Goal: Information Seeking & Learning: Learn about a topic

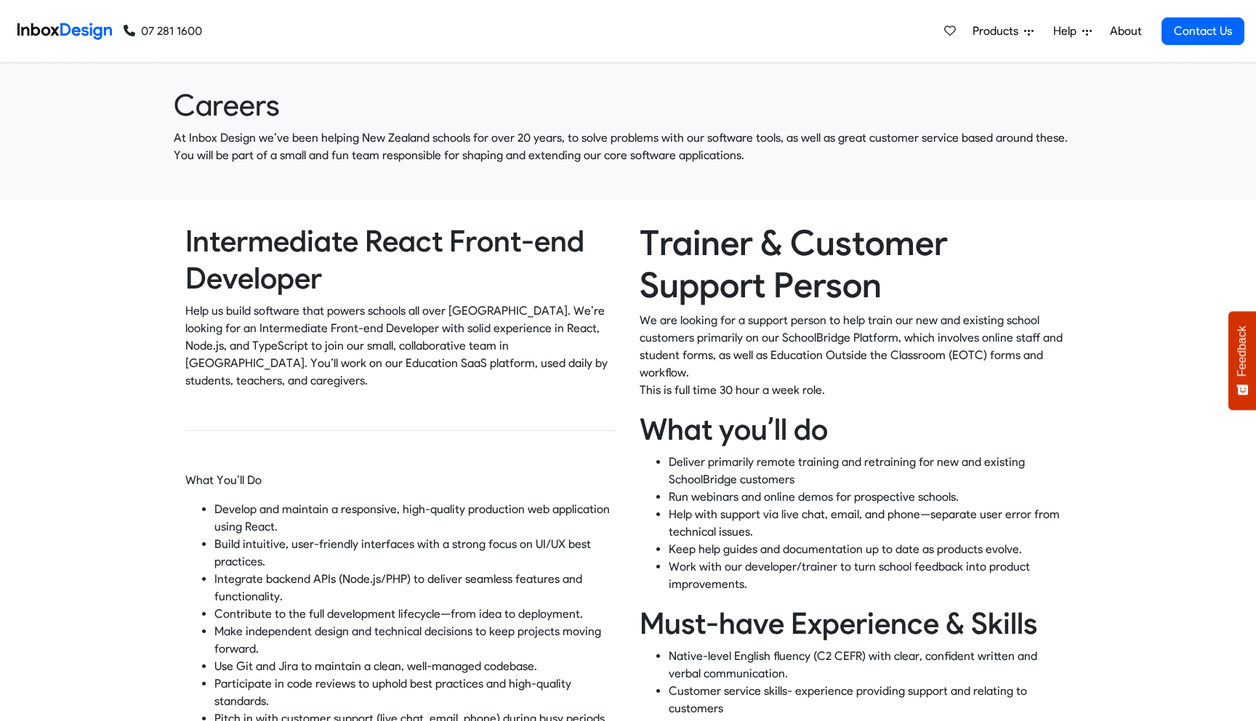
click at [311, 232] on h2 "Intermediate React Front-end Developer" at bounding box center [400, 259] width 431 height 74
click at [250, 329] on p "Help us build software that powers schools all over New Zealand. We’re looking …" at bounding box center [400, 345] width 431 height 87
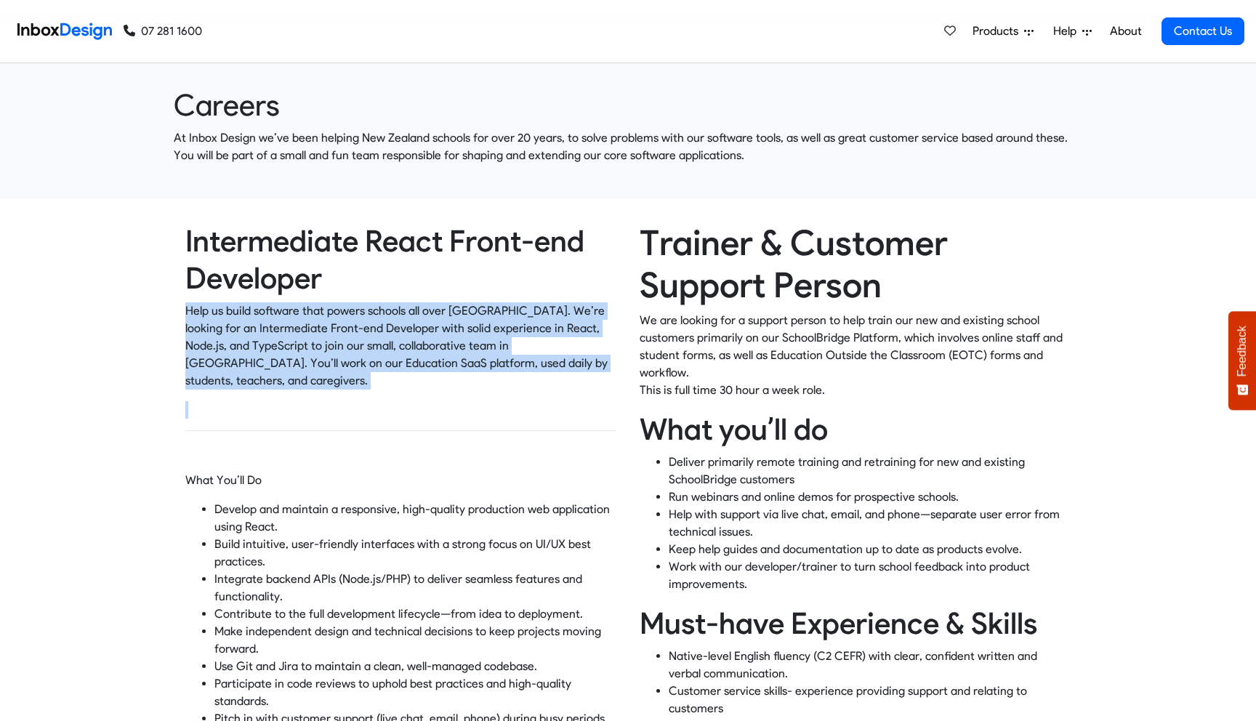
click at [250, 401] on p at bounding box center [400, 409] width 431 height 17
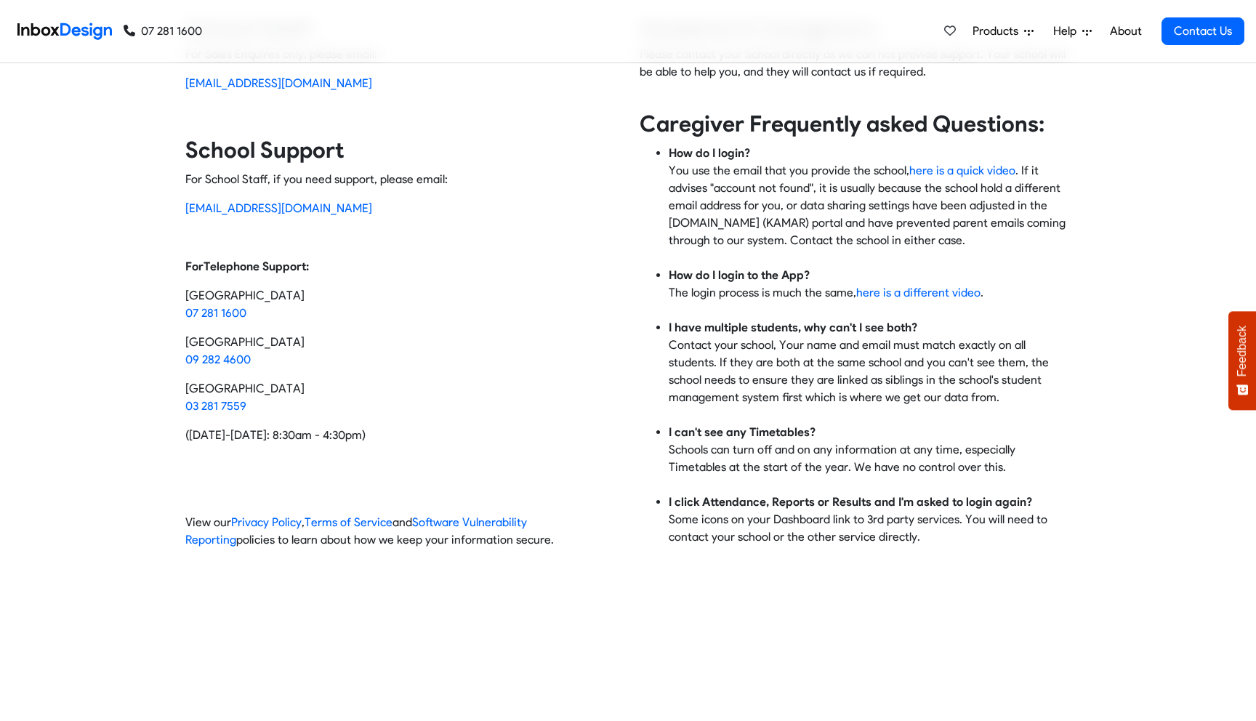
scroll to position [86, 0]
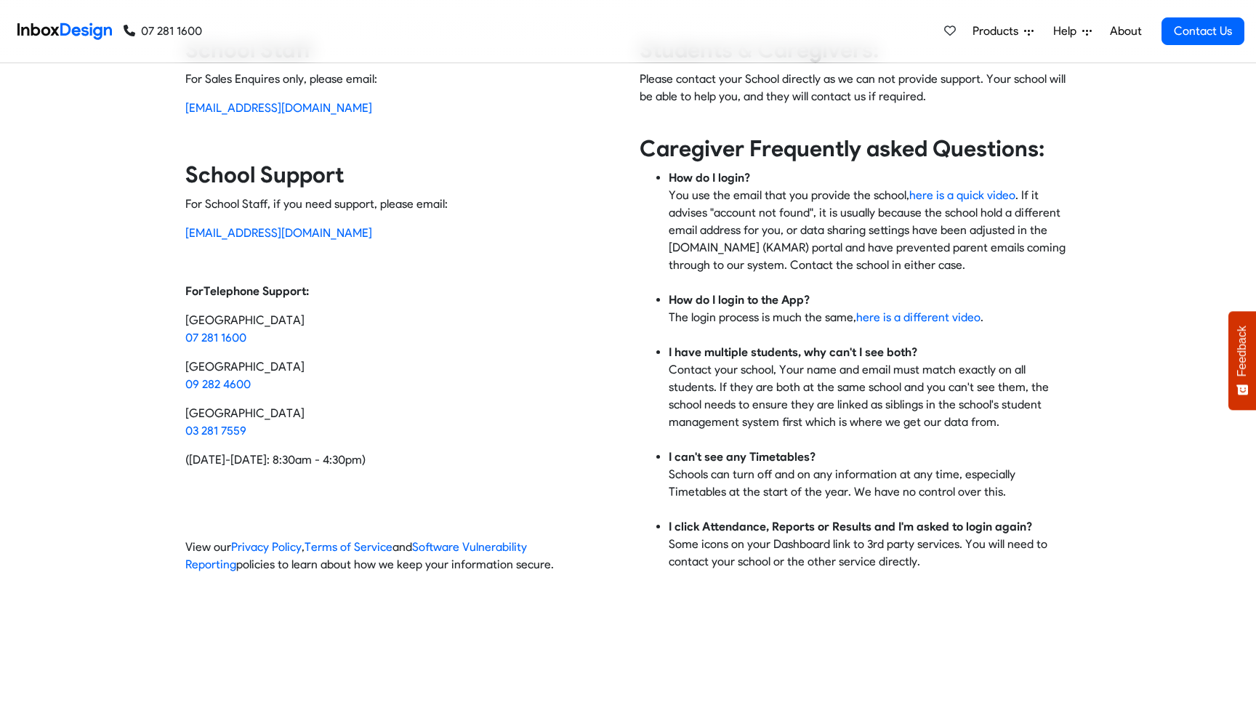
click at [1034, 33] on icon at bounding box center [1028, 31] width 9 height 9
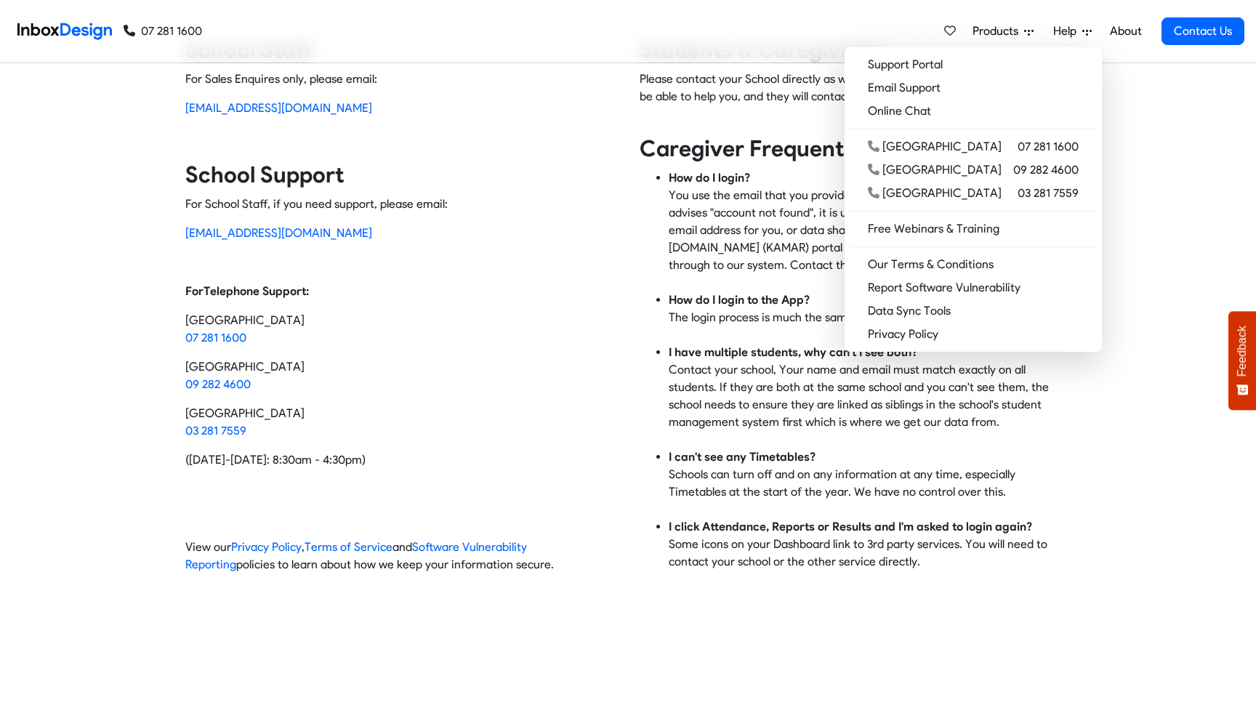
click at [689, 349] on strong "I have multiple students, why can't I see both?" at bounding box center [793, 352] width 249 height 14
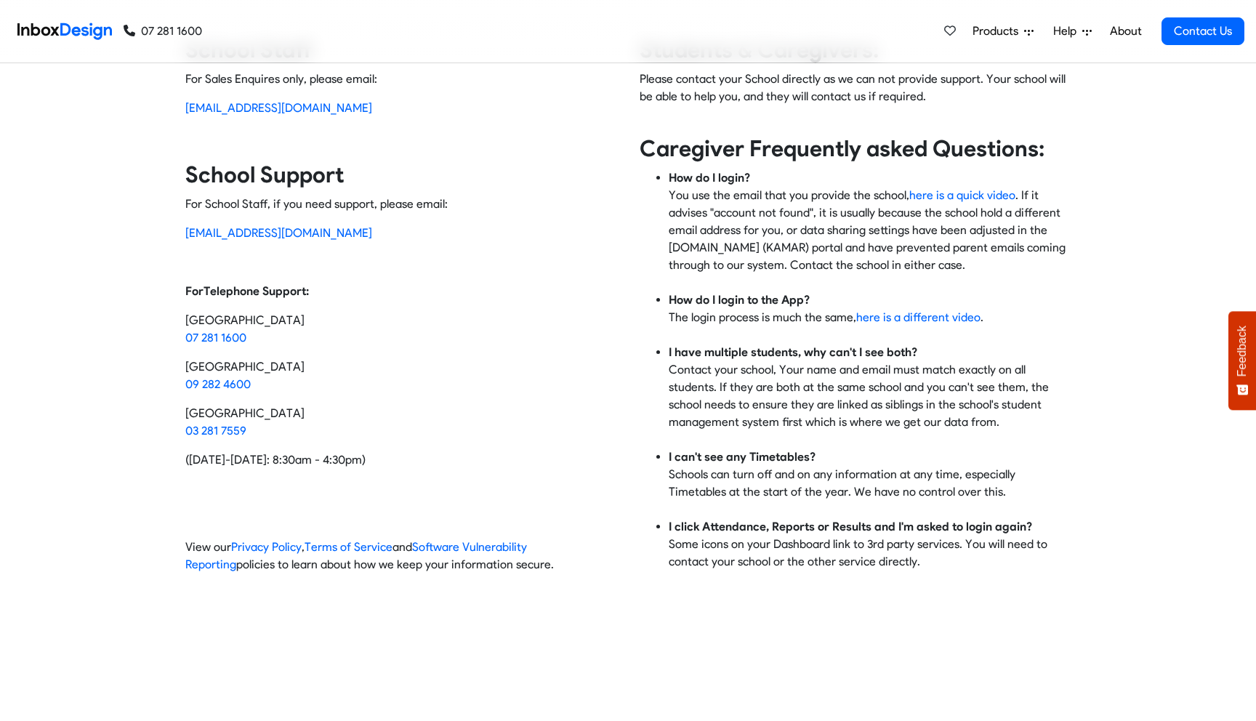
scroll to position [0, 0]
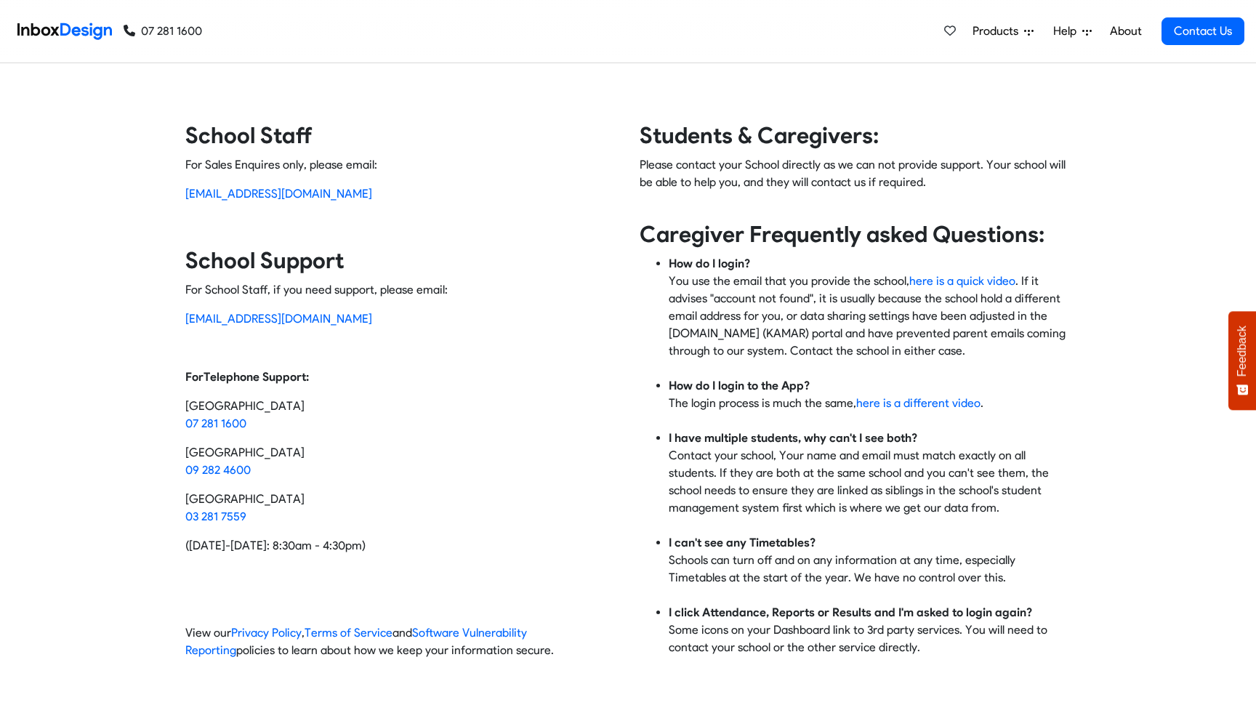
click at [875, 325] on li "How do I login? You use the email that you provide the school, here is a quick …" at bounding box center [870, 316] width 402 height 122
click at [628, 180] on div "Students & Caregivers: Please contact your School directly as we can not provid…" at bounding box center [849, 395] width 443 height 549
click at [1108, 31] on link "About" at bounding box center [1126, 31] width 40 height 29
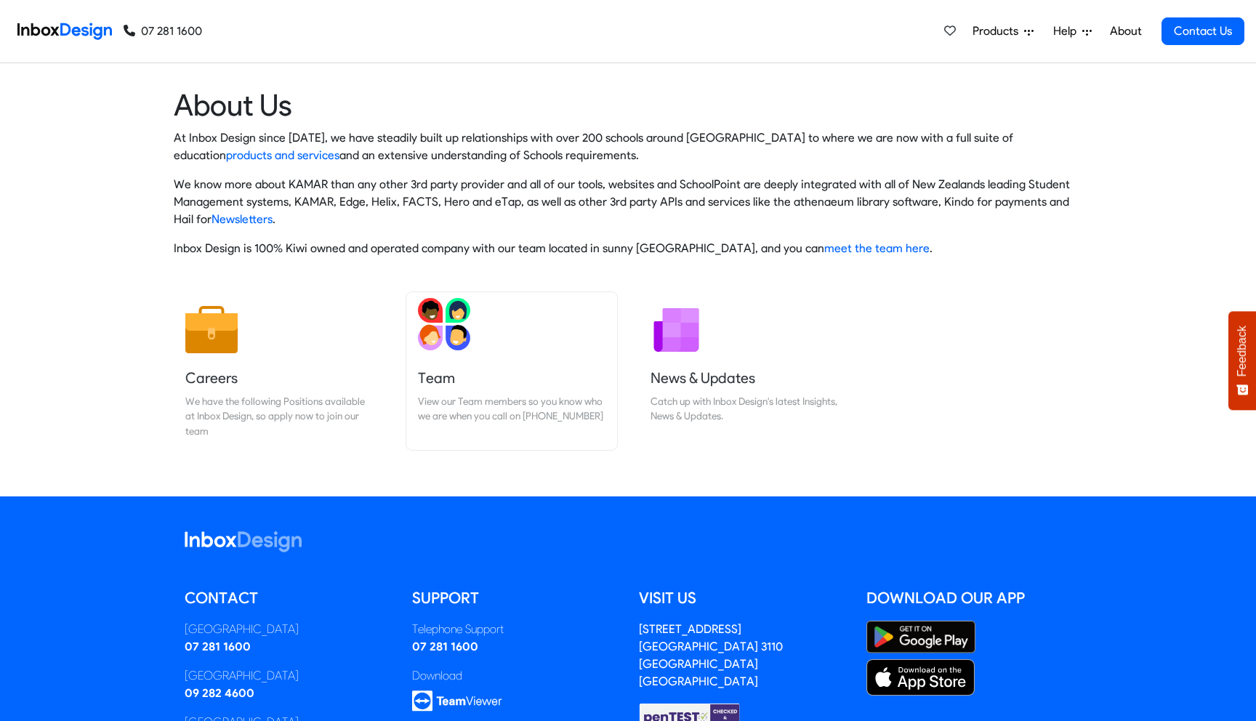
click at [448, 366] on link "Team View our Team members so you know who we are when you call on [PHONE_NUMBE…" at bounding box center [511, 371] width 211 height 158
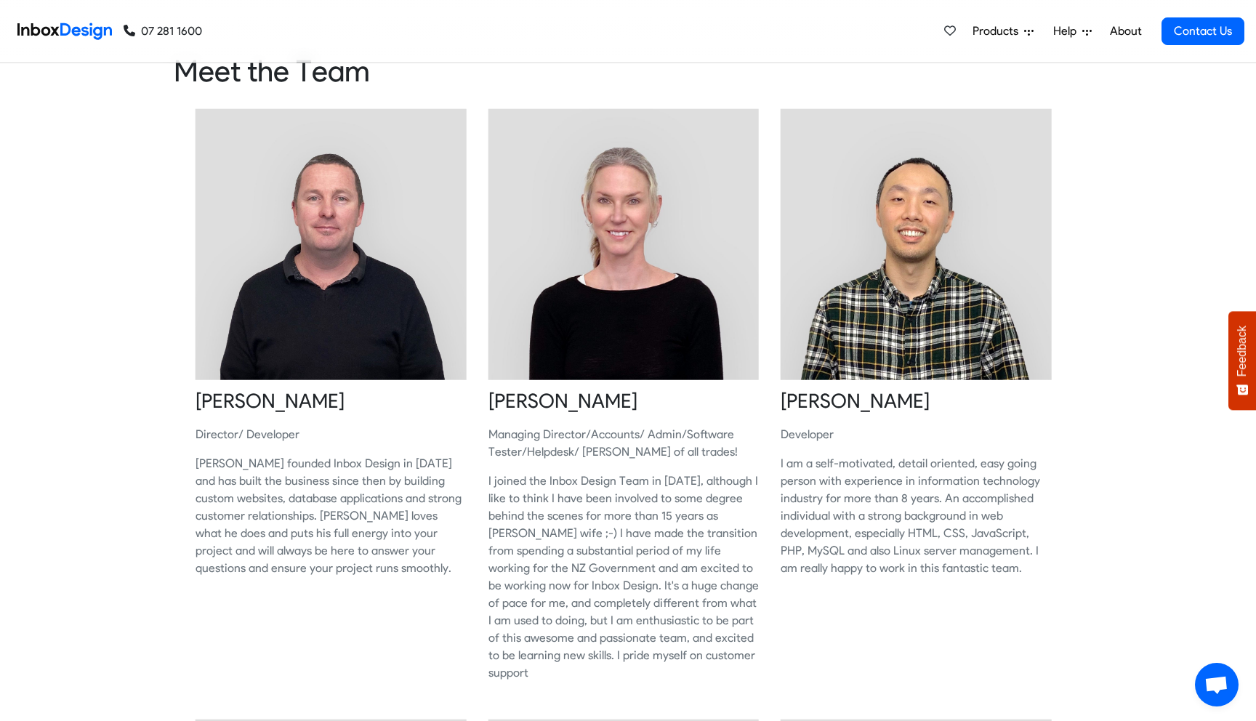
scroll to position [26, 0]
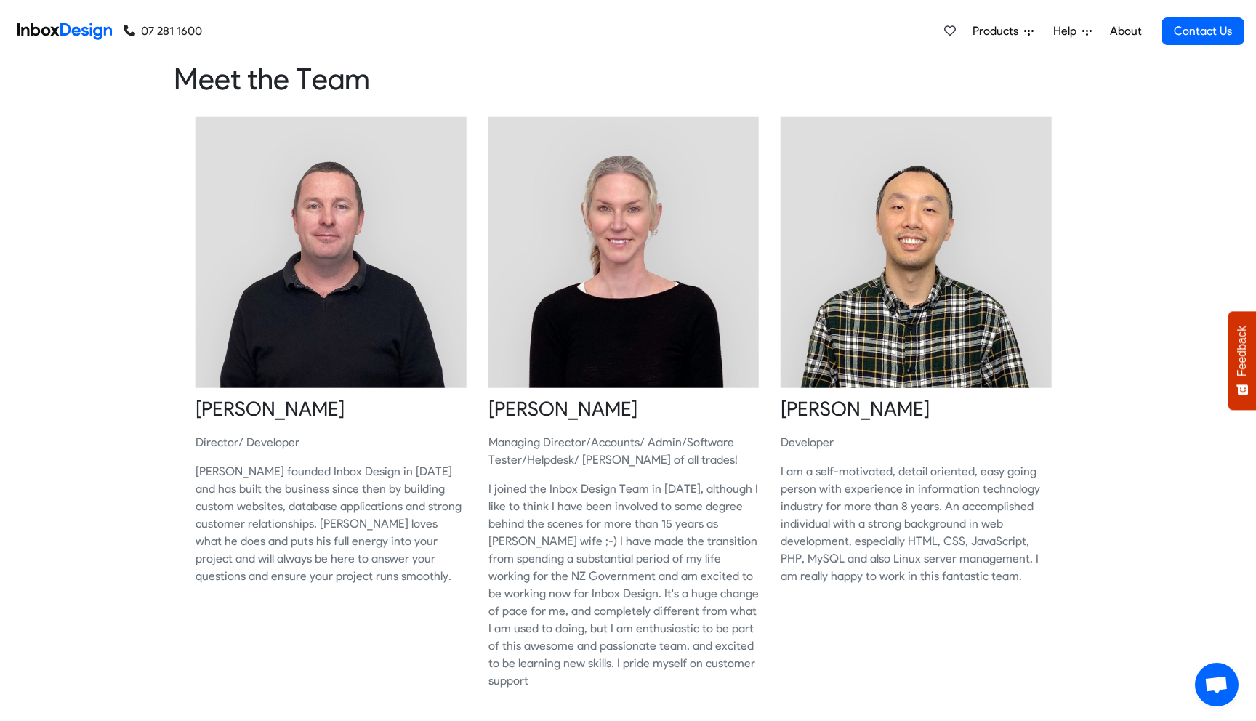
click at [574, 452] on p "Managing Director/Accounts/ Admin/Software Tester/Helpdesk/ Jack of all trades!" at bounding box center [623, 451] width 271 height 35
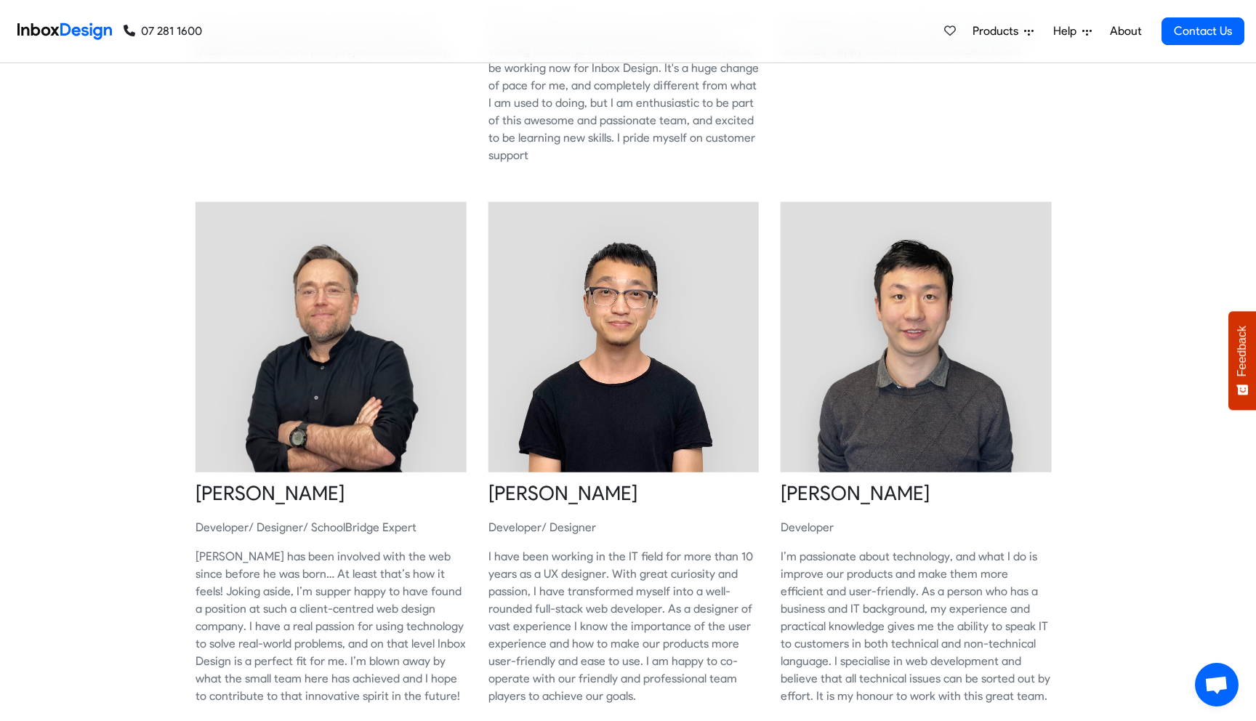
scroll to position [782, 0]
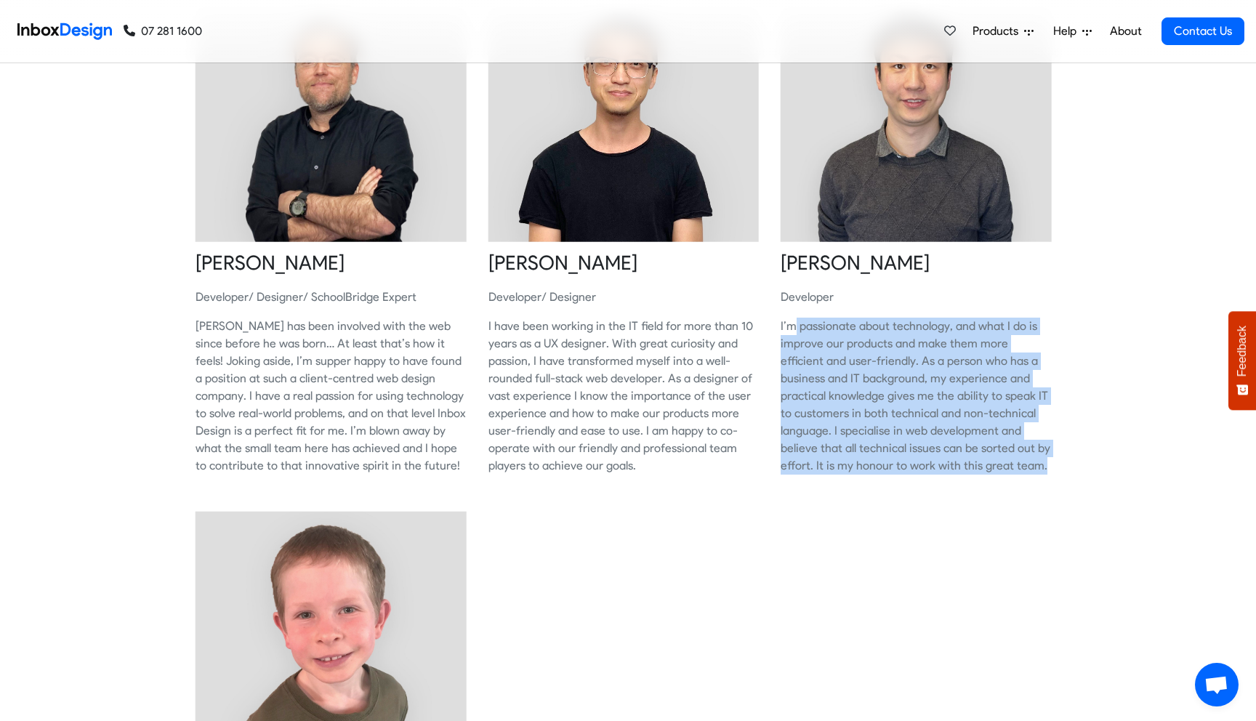
drag, startPoint x: 1097, startPoint y: 489, endPoint x: 797, endPoint y: 323, distance: 342.3
click at [797, 323] on div "Sheldon Lendrum Director/ Developer Sheldon founded Inbox Design in 2005 and ha…" at bounding box center [628, 220] width 1256 height 1758
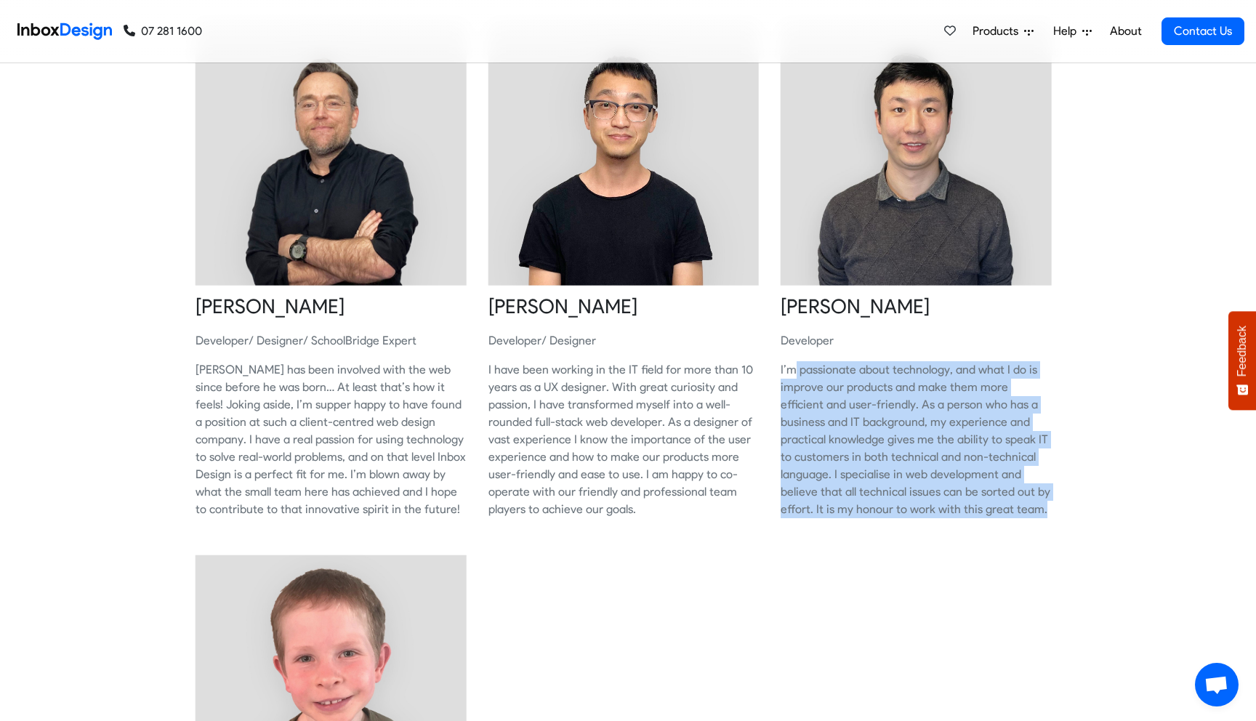
scroll to position [736, 0]
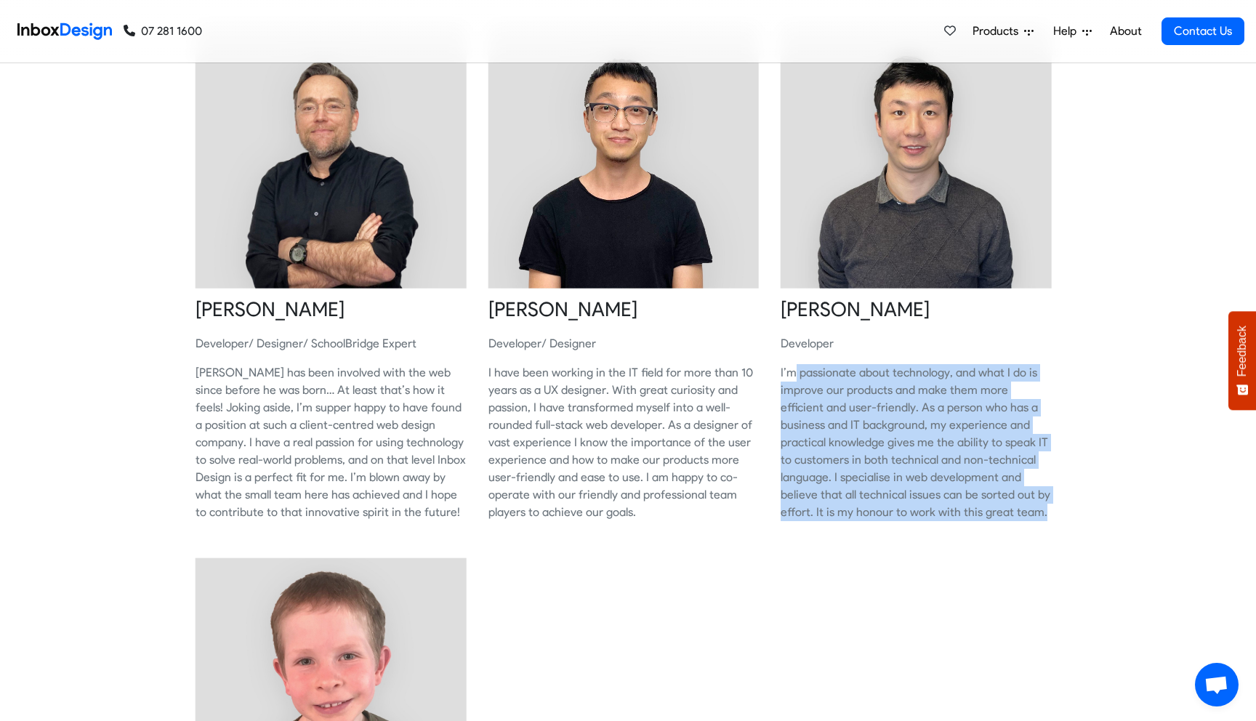
click at [1151, 373] on div "Sheldon Lendrum Director/ Developer Sheldon founded Inbox Design in 2005 and ha…" at bounding box center [628, 267] width 1256 height 1758
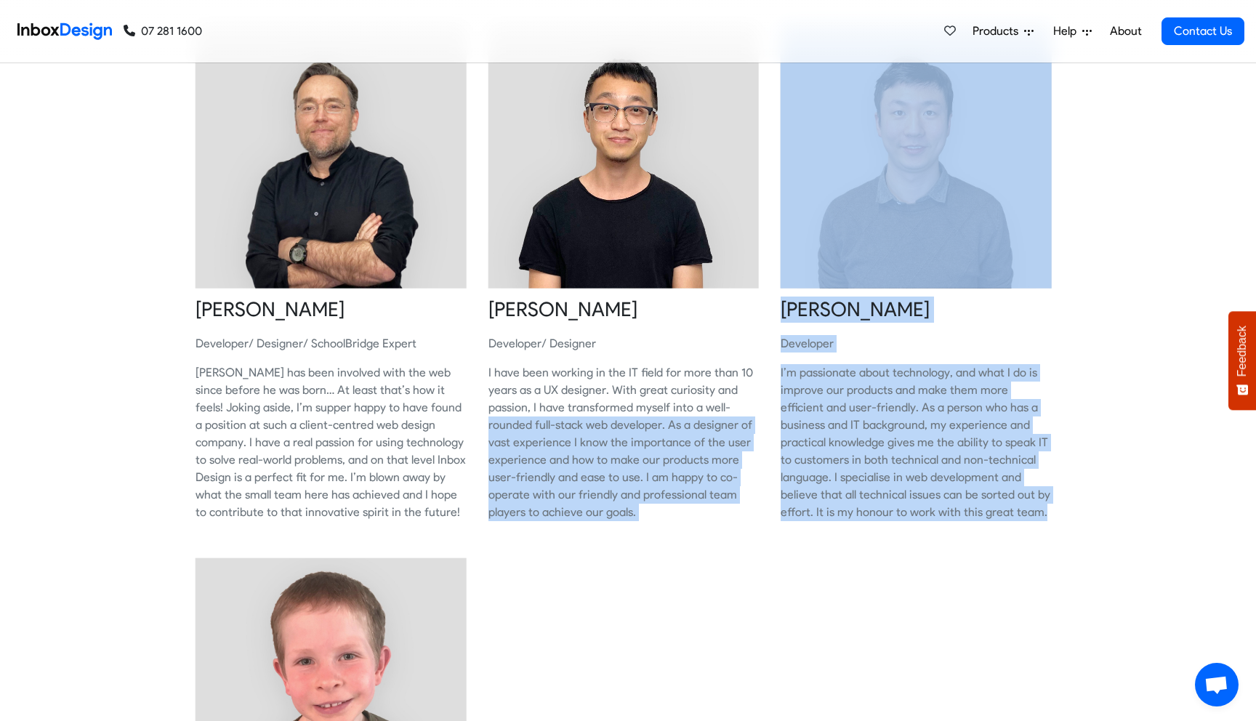
drag, startPoint x: 1071, startPoint y: 564, endPoint x: 763, endPoint y: 407, distance: 345.9
click at [763, 407] on div "Sheldon Lendrum Director/ Developer Sheldon founded Inbox Design in 2005 and ha…" at bounding box center [628, 249] width 909 height 1699
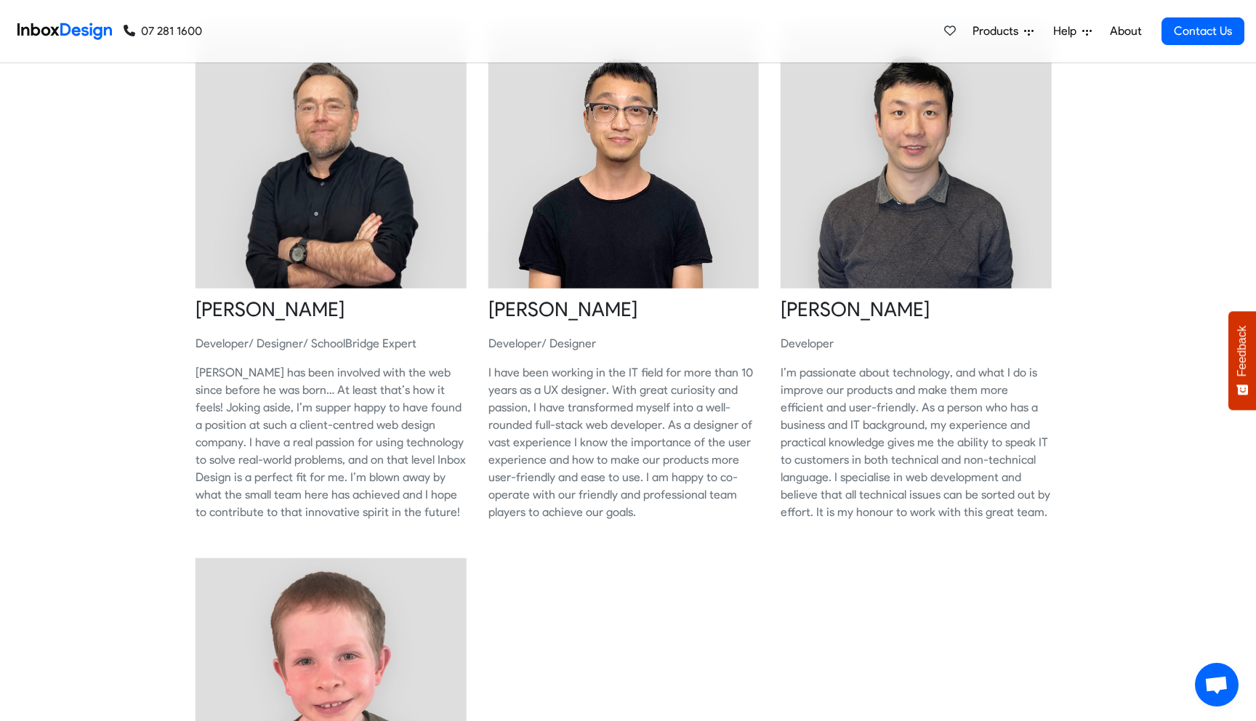
click at [813, 613] on div "Sheldon Lendrum Director/ Developer Sheldon founded Inbox Design in 2005 and ha…" at bounding box center [628, 249] width 909 height 1699
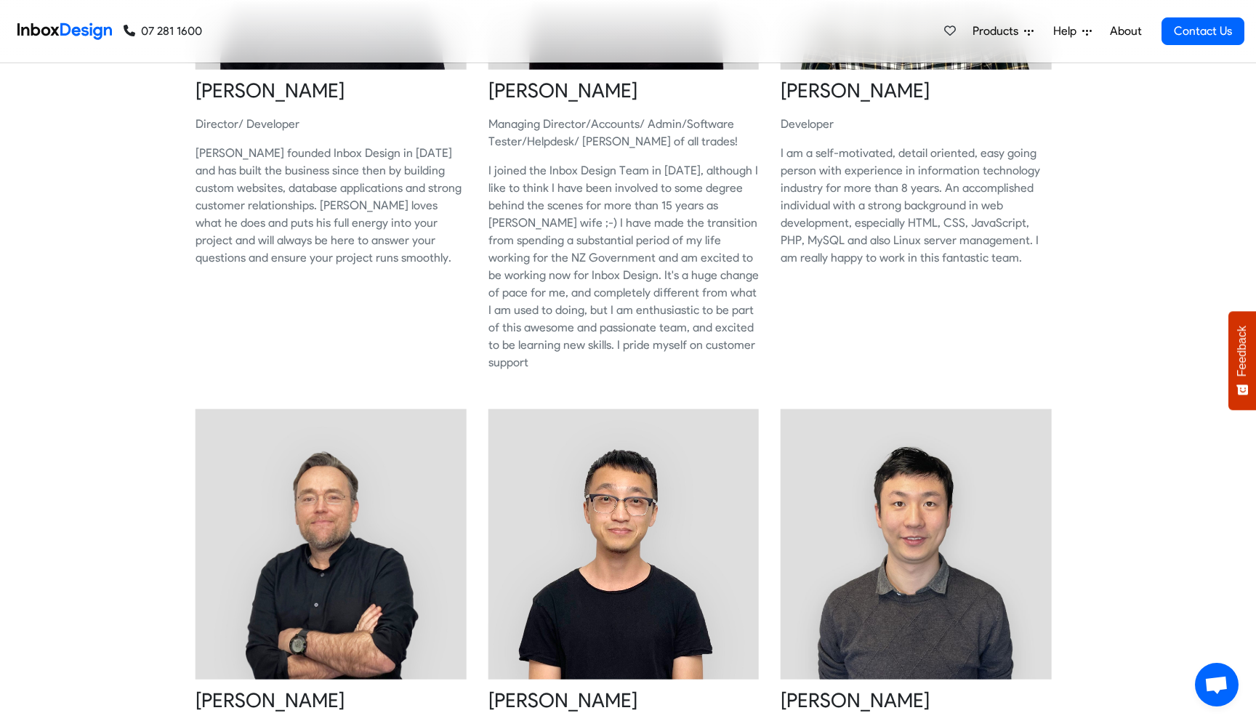
scroll to position [340, 0]
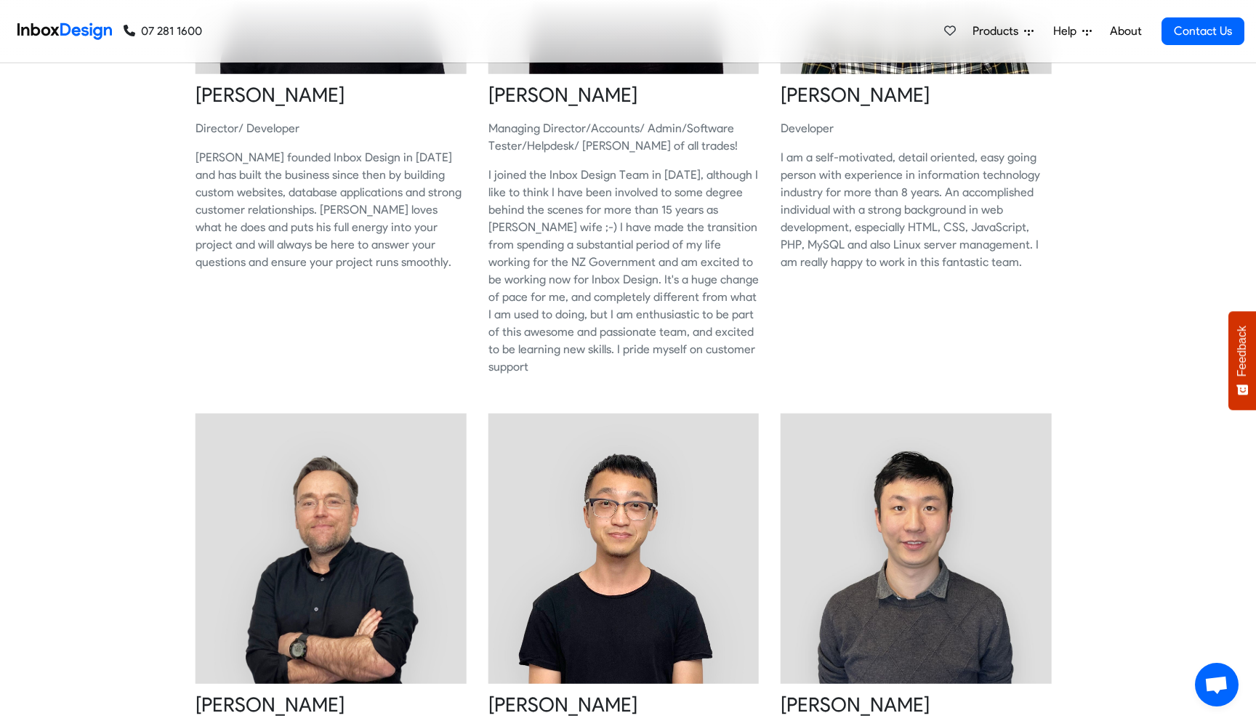
click at [1023, 31] on span "Products" at bounding box center [999, 31] width 52 height 17
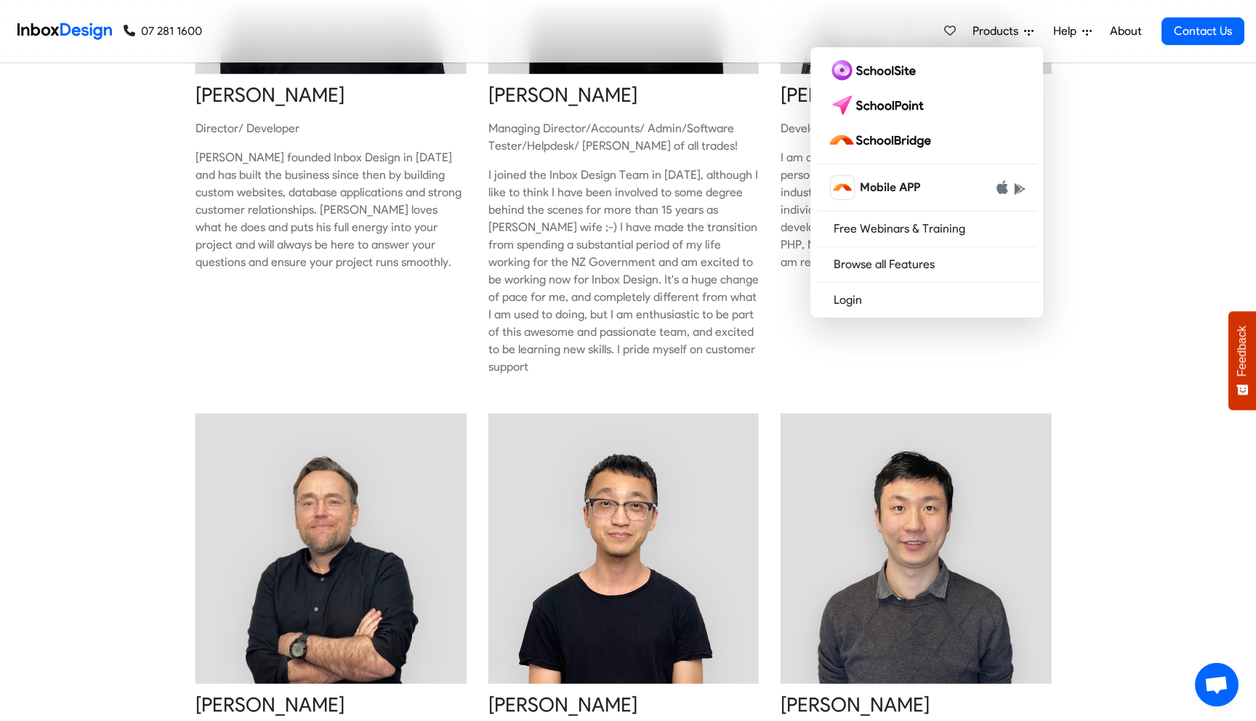
click at [1124, 238] on div "Sheldon Lendrum Director/ Developer Sheldon founded Inbox Design in 2005 and ha…" at bounding box center [628, 662] width 1256 height 1758
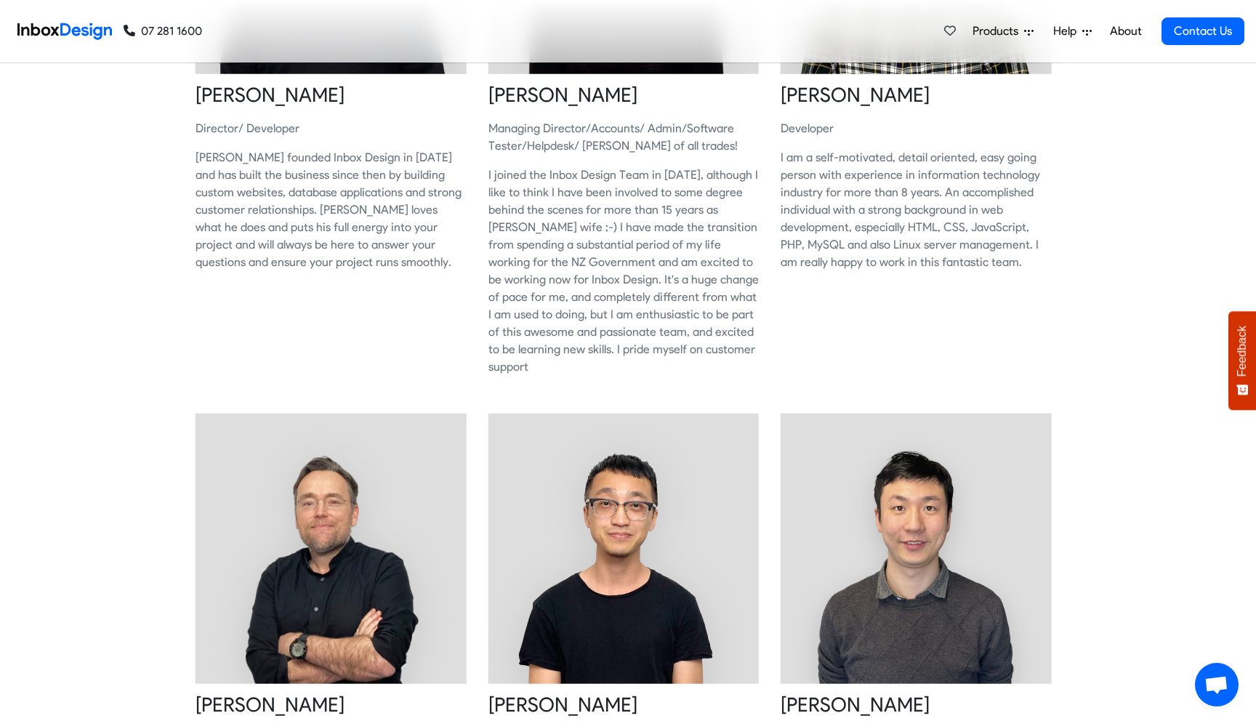
click at [1111, 28] on link "About" at bounding box center [1126, 31] width 40 height 29
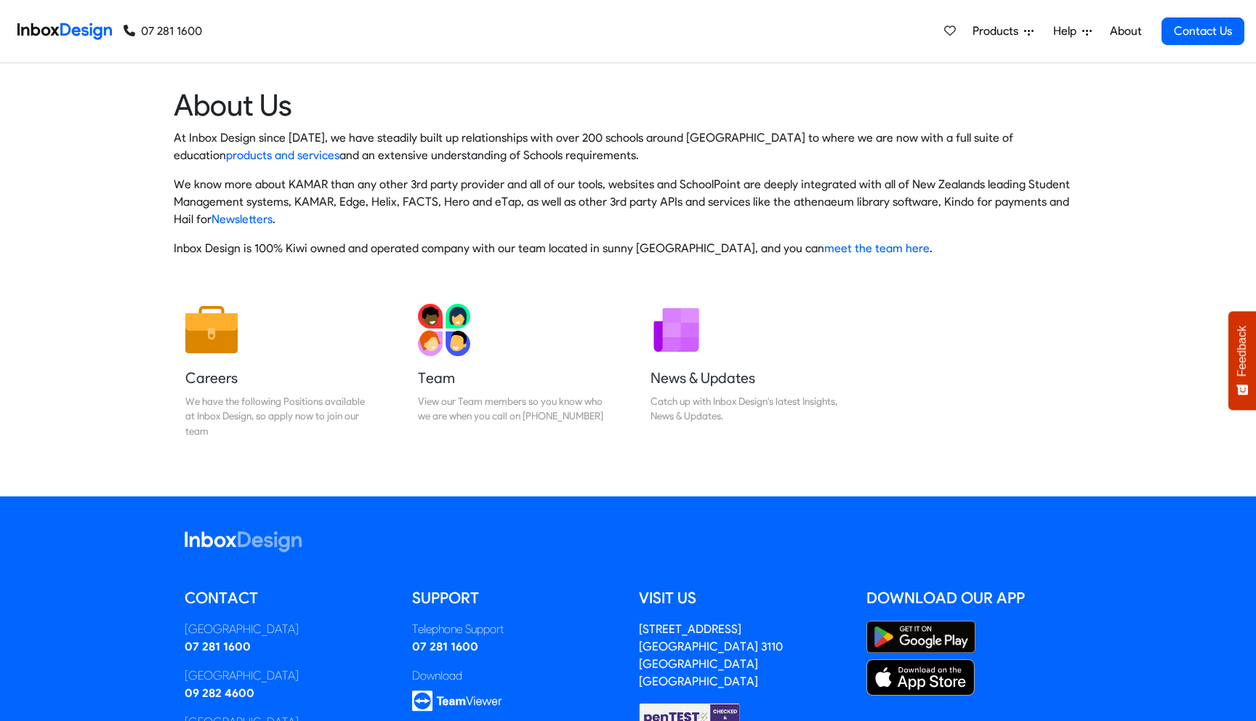
click at [719, 142] on p "At Inbox Design since [DATE], we have steadily built up relationships with over…" at bounding box center [628, 146] width 909 height 35
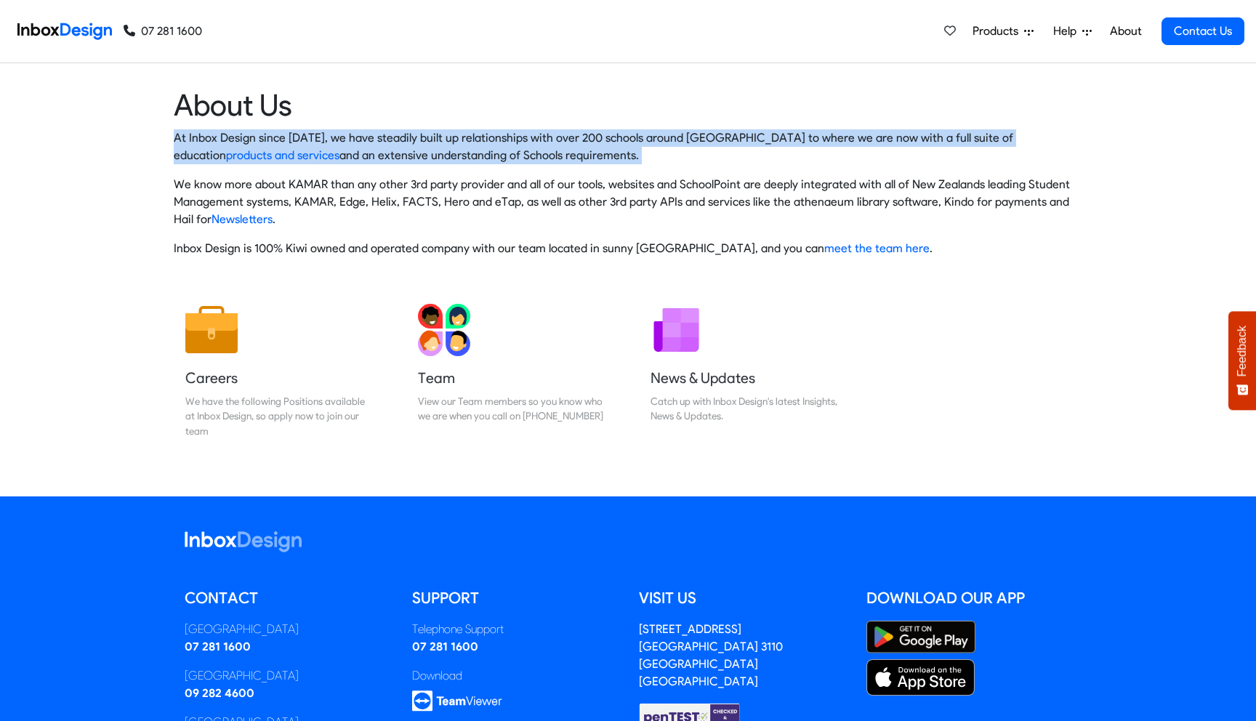
click at [675, 181] on p "We know more about KAMAR than any other 3rd party provider and all of our tools…" at bounding box center [628, 202] width 909 height 52
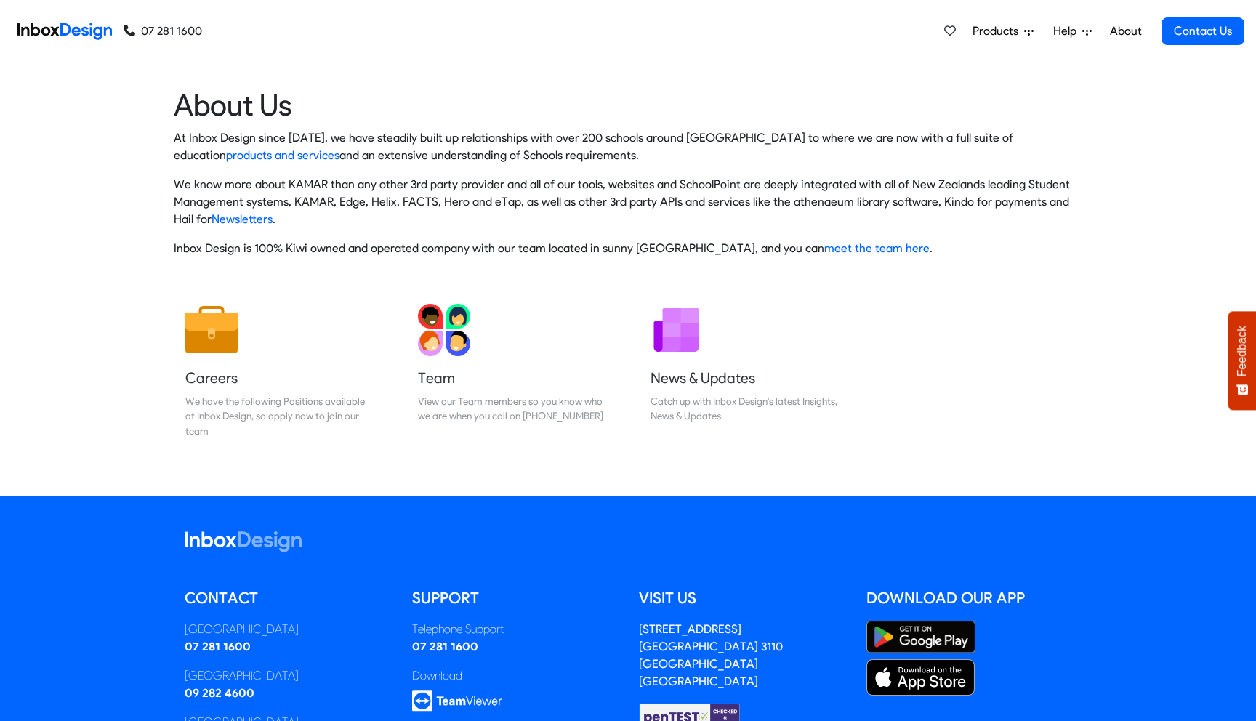
click at [675, 181] on p "We know more about KAMAR than any other 3rd party provider and all of our tools…" at bounding box center [628, 202] width 909 height 52
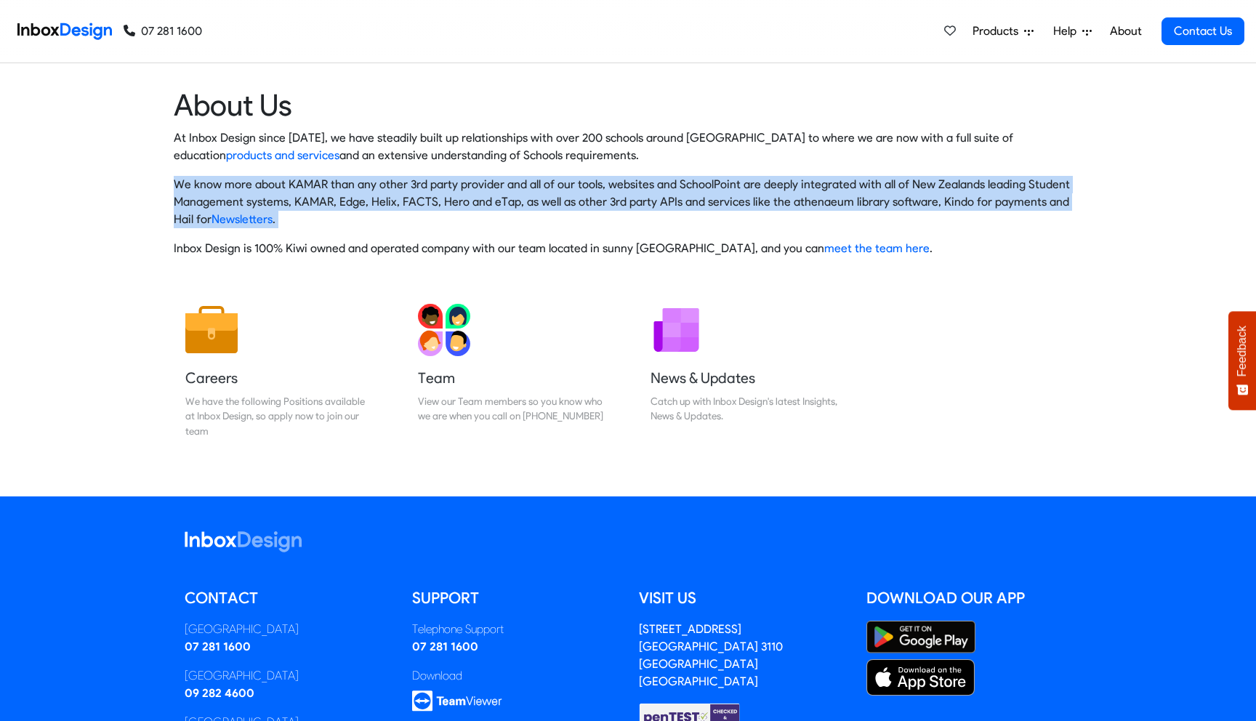
click at [653, 230] on div "At Inbox Design since 2005, we have steadily built up relationships with over 2…" at bounding box center [628, 193] width 909 height 128
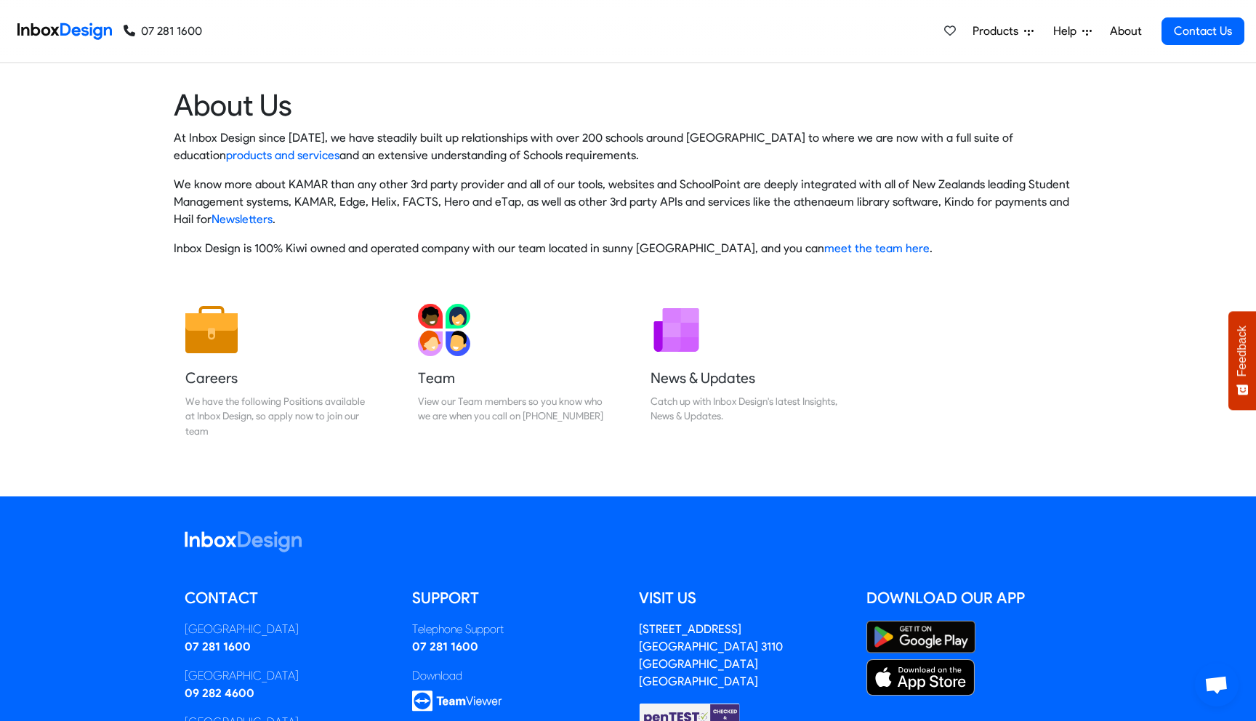
click at [659, 464] on div "Careers We have the following Positions available at Inbox Design, so apply now…" at bounding box center [628, 394] width 1278 height 204
click at [702, 385] on h5 "News & Updates" at bounding box center [745, 378] width 188 height 20
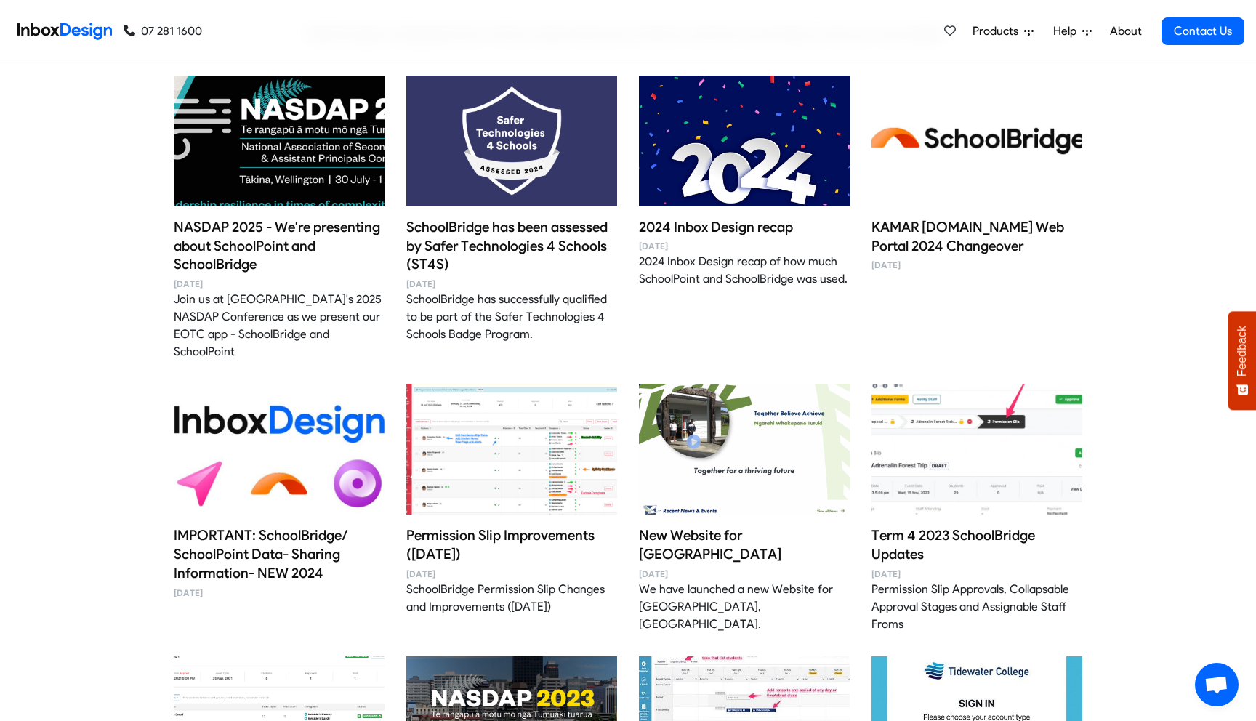
scroll to position [465, 0]
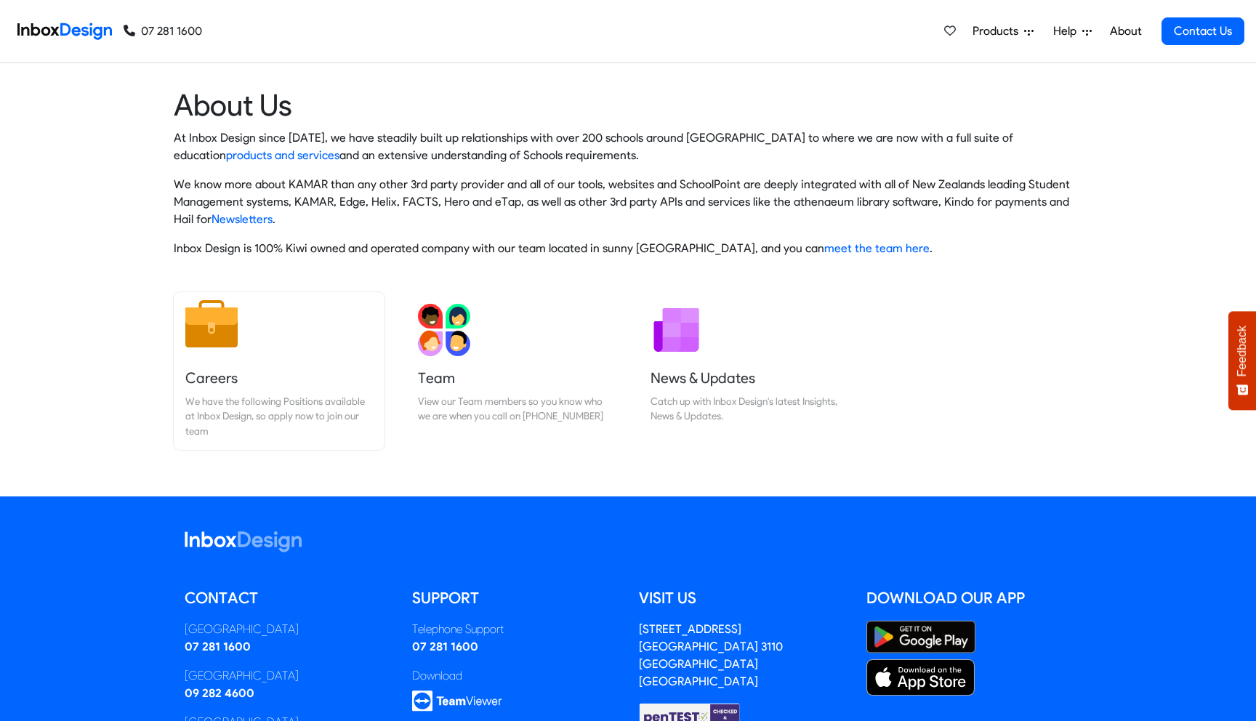
click at [322, 413] on div "We have the following Positions available at Inbox Design, so apply now to join…" at bounding box center [279, 416] width 188 height 44
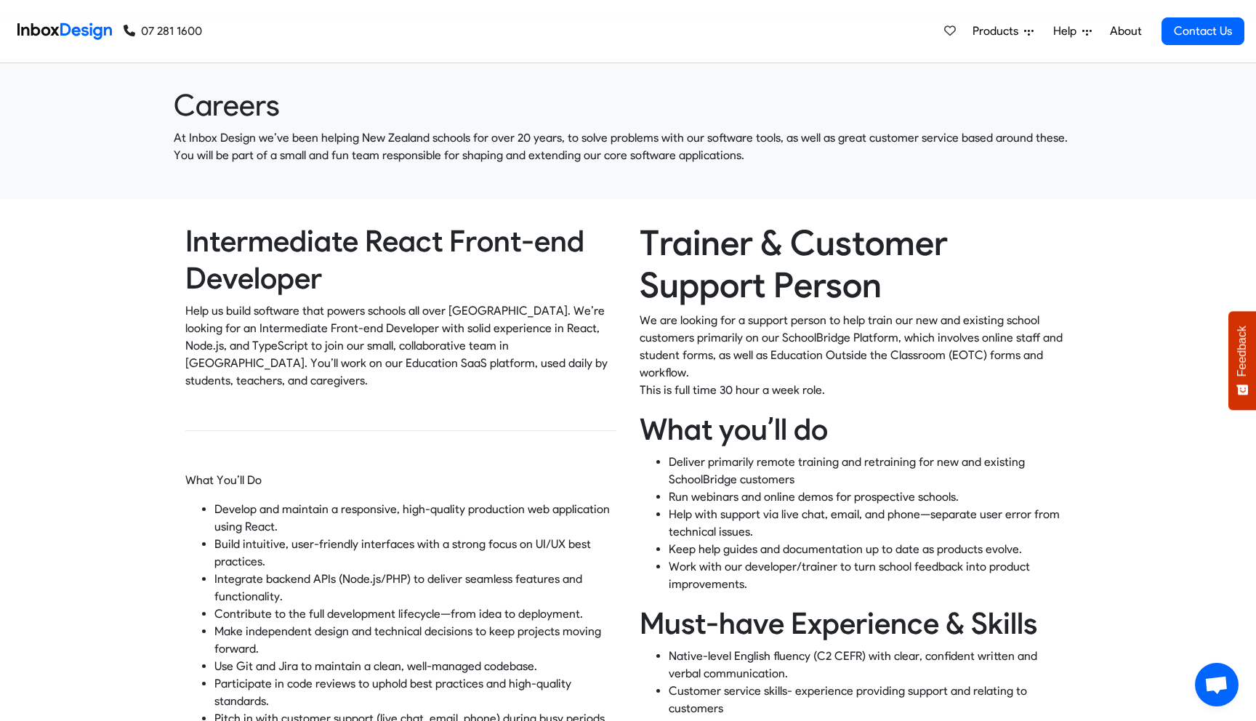
click at [94, 35] on img at bounding box center [64, 31] width 94 height 29
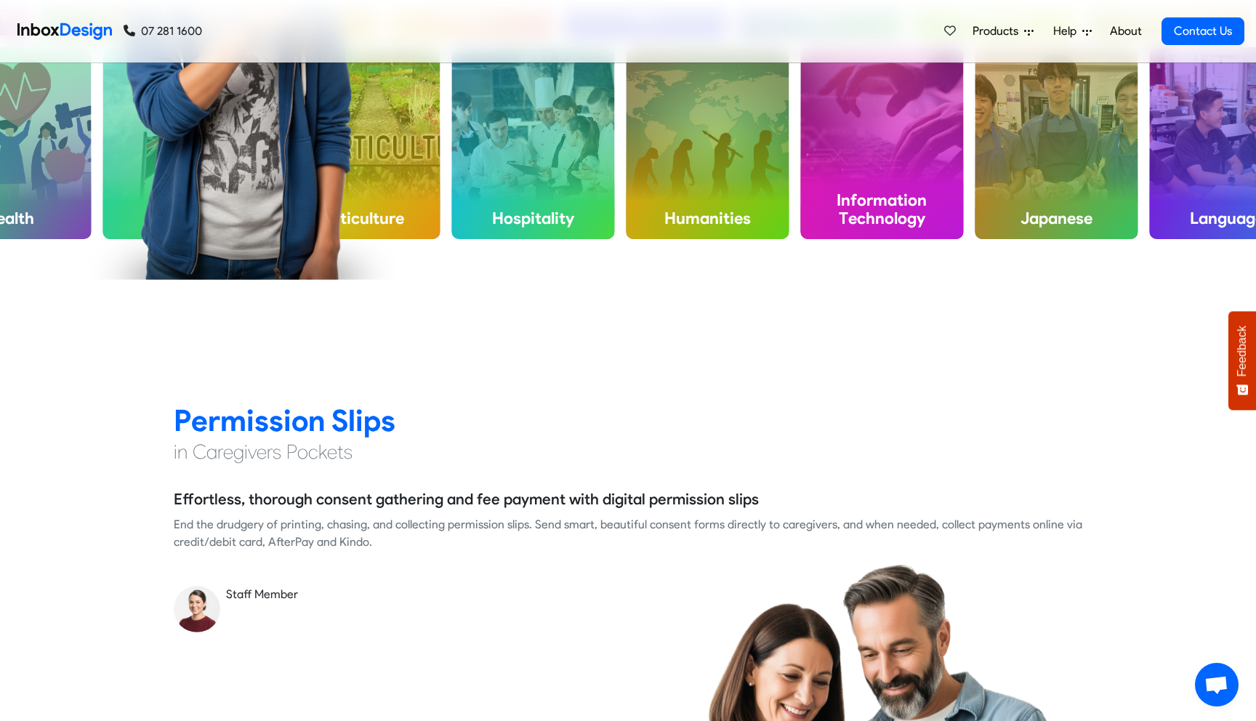
scroll to position [1249, 0]
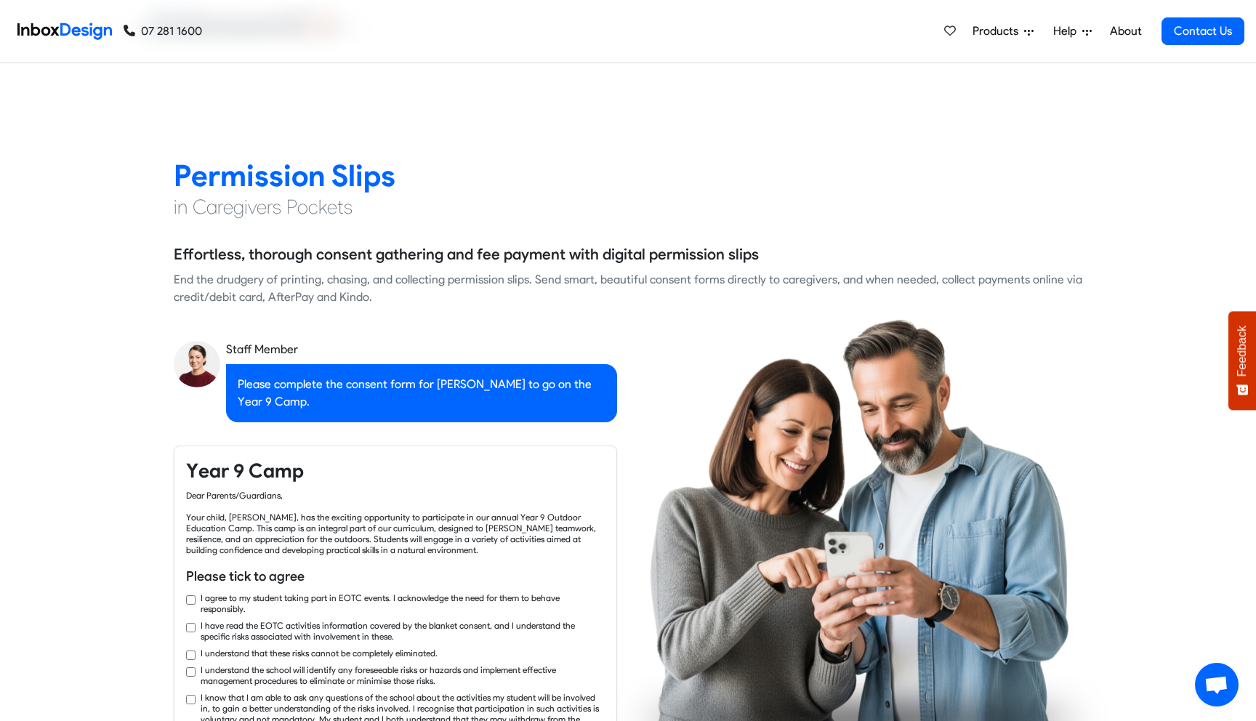
checkbox input "true"
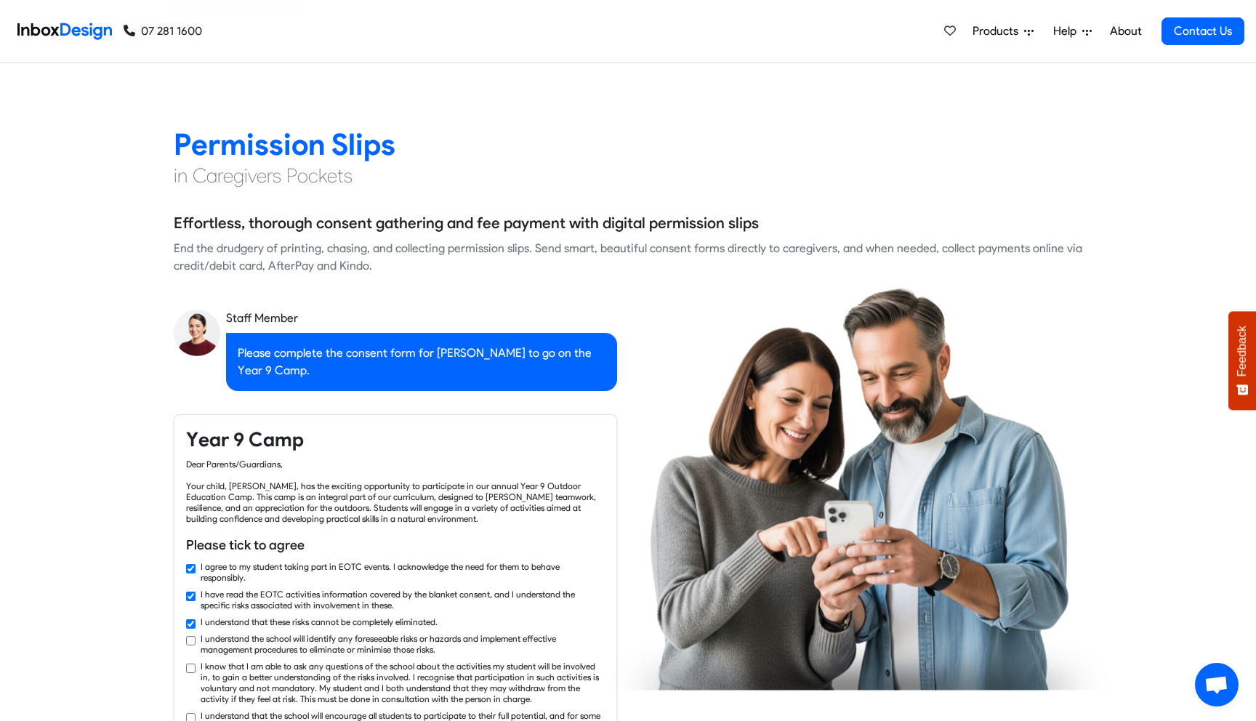
scroll to position [1286, 0]
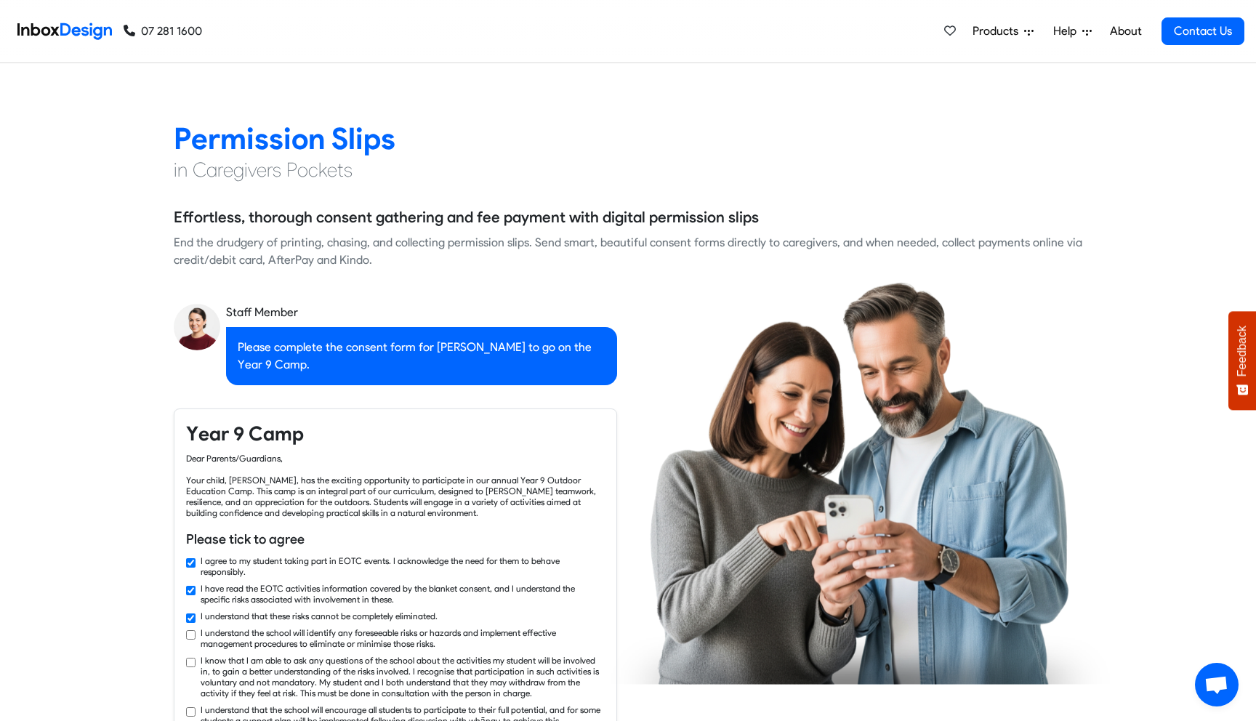
checkbox input "true"
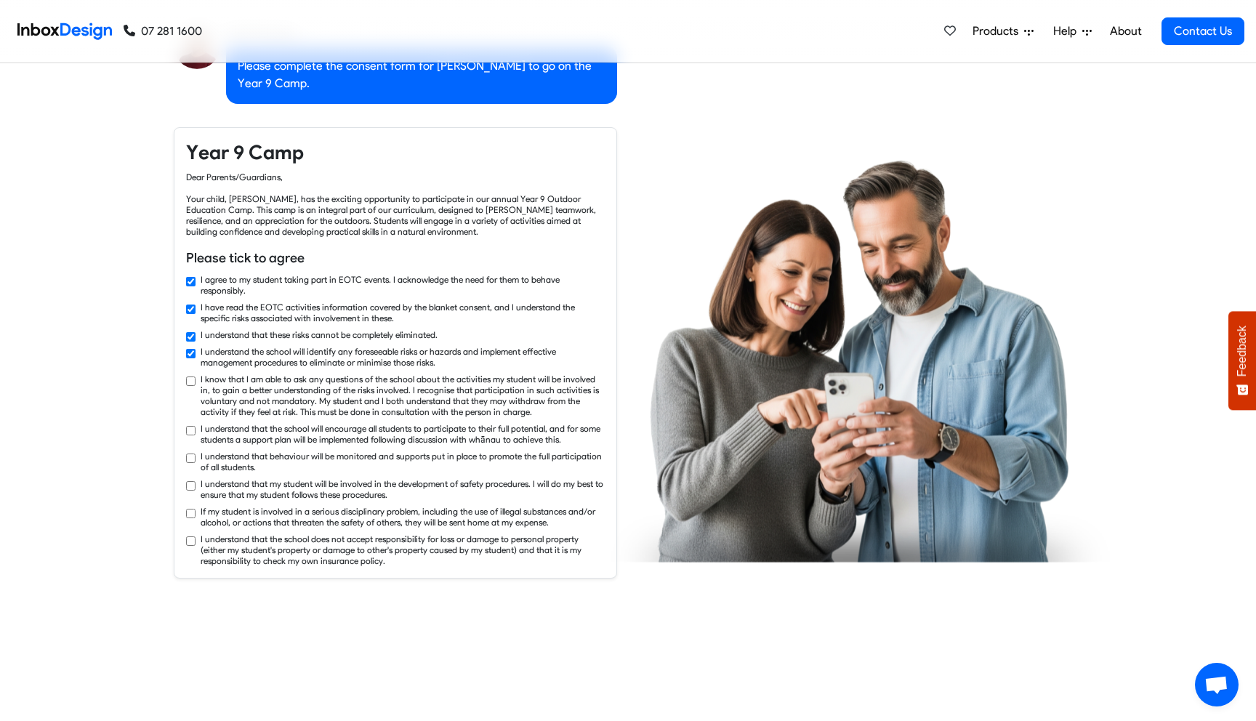
checkbox input "true"
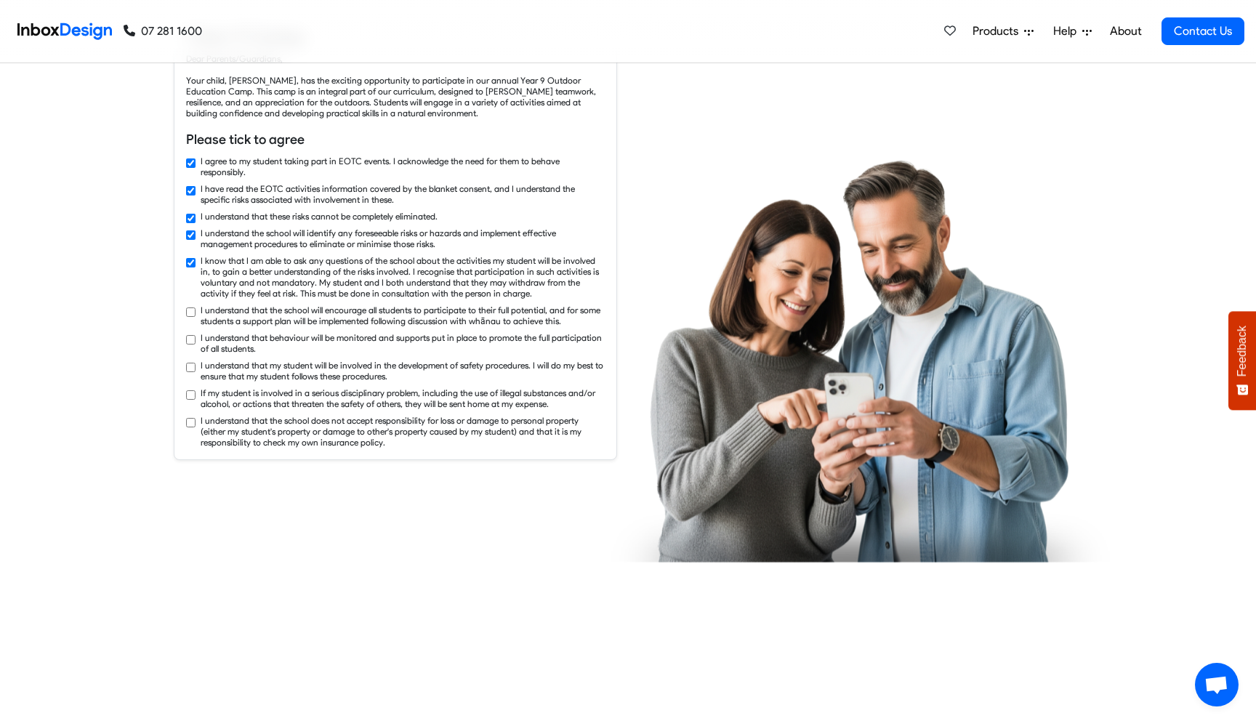
checkbox input "true"
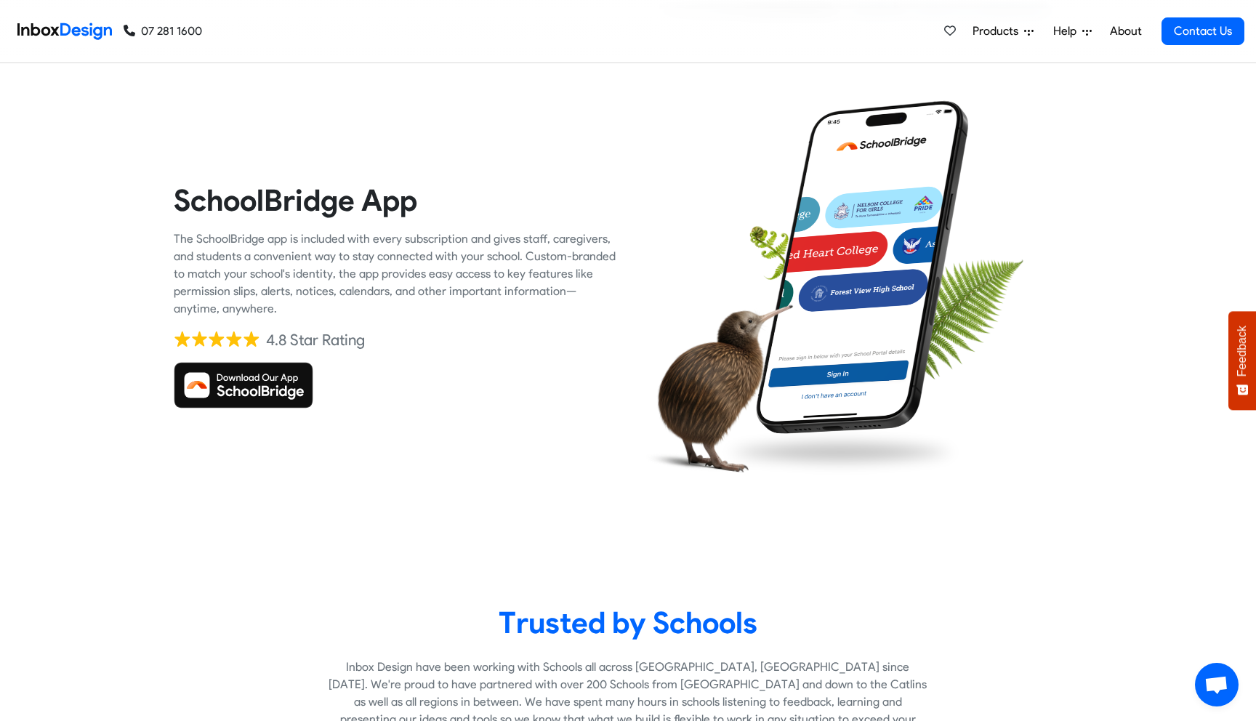
scroll to position [2859, 0]
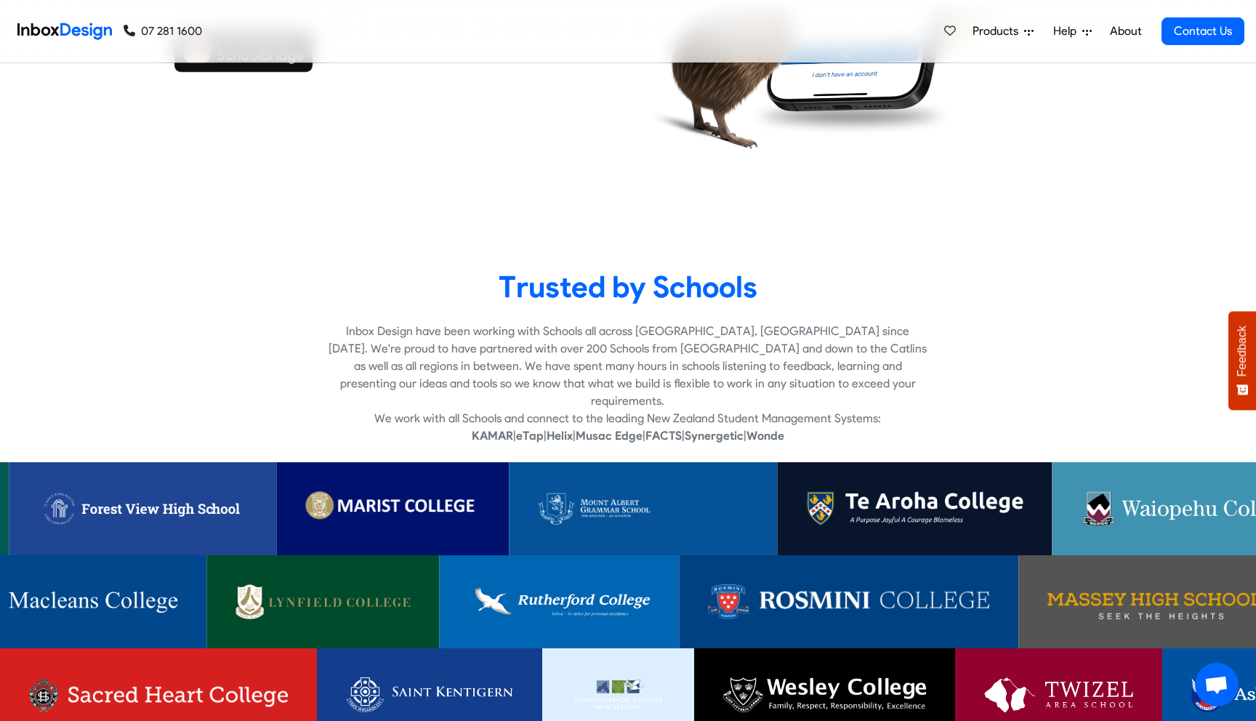
click at [184, 656] on link at bounding box center [158, 694] width 317 height 93
click at [539, 361] on p "Inbox Design have been working with Schools all across [GEOGRAPHIC_DATA], [GEOG…" at bounding box center [628, 366] width 598 height 87
click at [795, 565] on link at bounding box center [849, 601] width 340 height 93
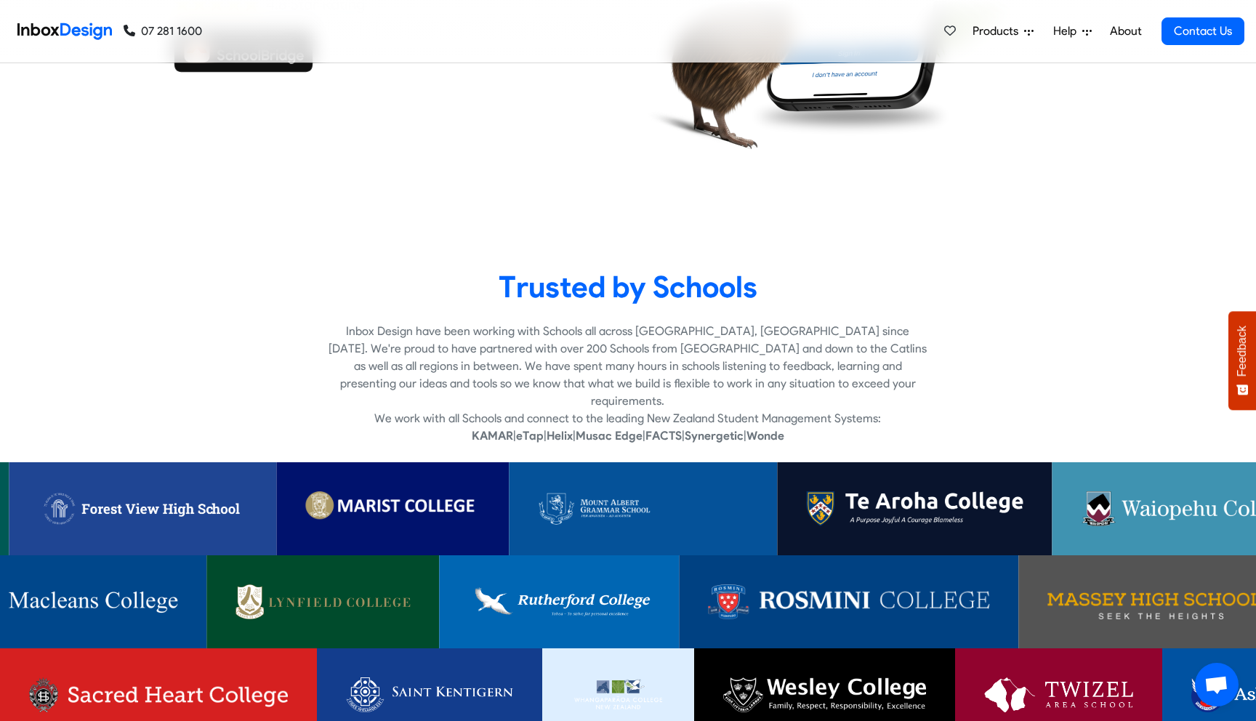
click at [842, 683] on img at bounding box center [824, 694] width 202 height 35
click at [377, 462] on link at bounding box center [393, 508] width 233 height 93
click at [126, 503] on img at bounding box center [143, 508] width 209 height 35
click at [1140, 470] on link at bounding box center [1188, 508] width 273 height 93
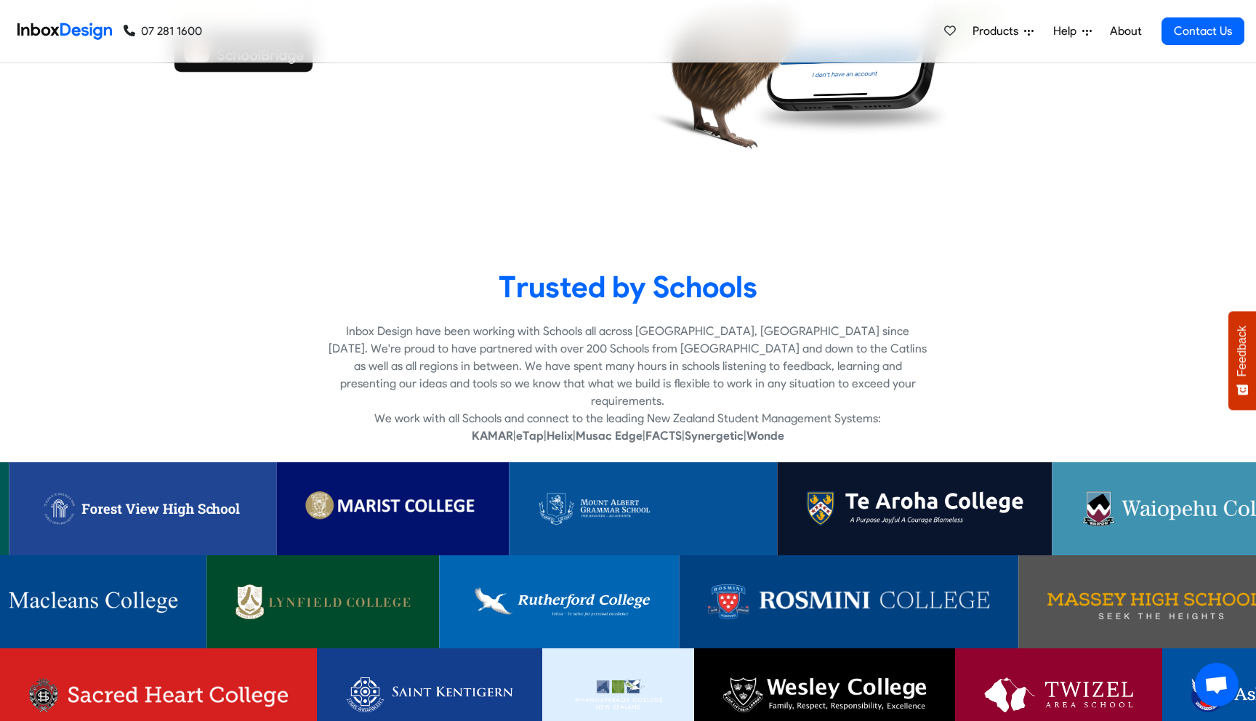
click at [342, 329] on p "Inbox Design have been working with Schools all across [GEOGRAPHIC_DATA], [GEOG…" at bounding box center [628, 366] width 598 height 87
click at [366, 329] on p "Inbox Design have been working with Schools all across [GEOGRAPHIC_DATA], [GEOG…" at bounding box center [628, 366] width 598 height 87
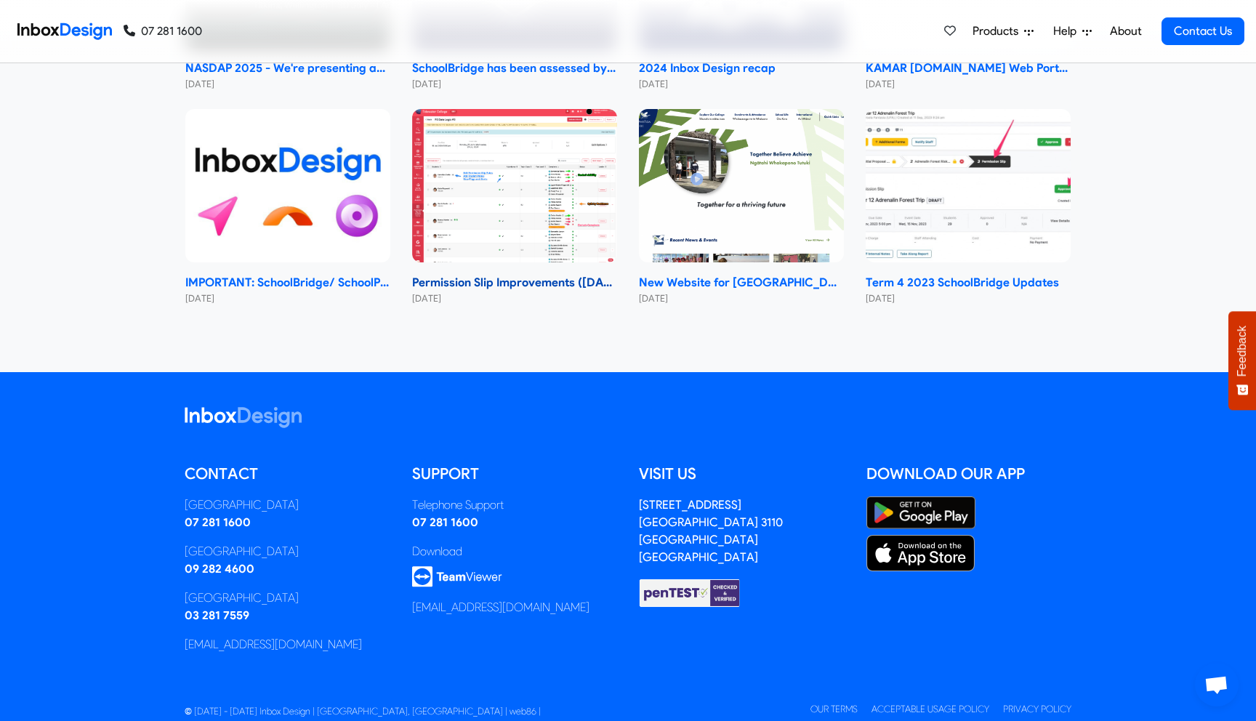
scroll to position [7250, 0]
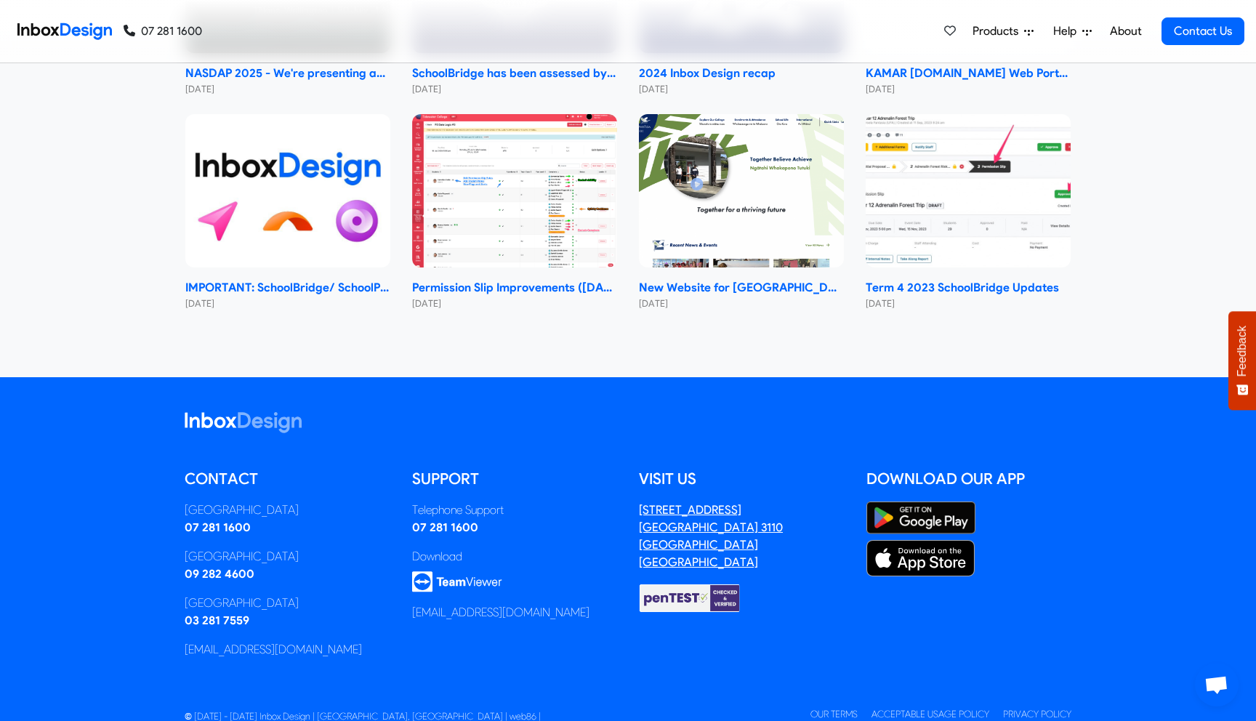
click at [683, 503] on address "[STREET_ADDRESS]" at bounding box center [711, 536] width 144 height 66
